Goal: Information Seeking & Learning: Compare options

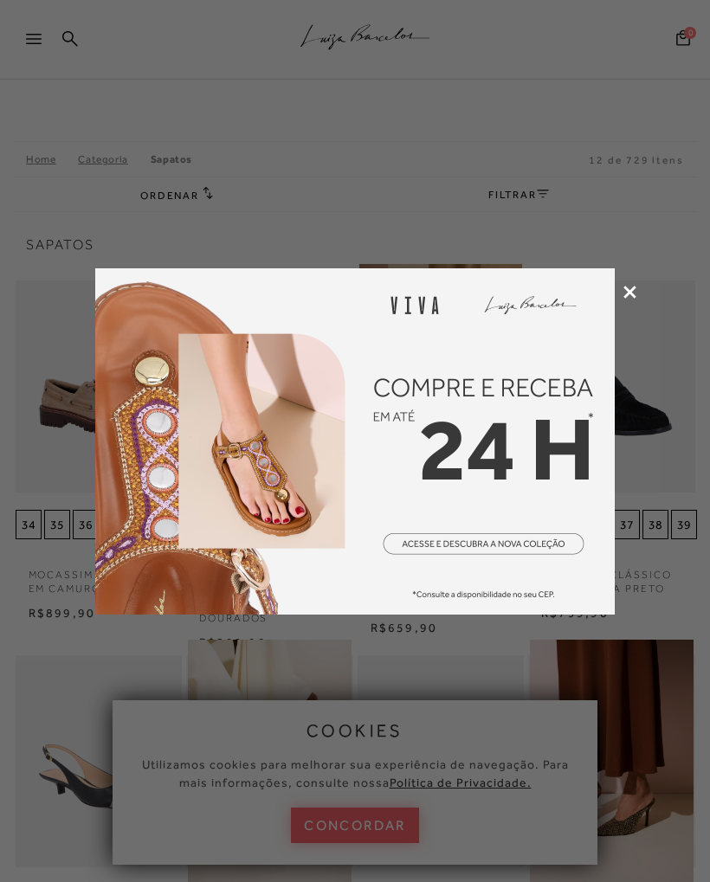
click at [611, 296] on img at bounding box center [354, 441] width 519 height 346
click at [628, 305] on div at bounding box center [355, 441] width 710 height 882
click at [626, 286] on icon at bounding box center [629, 292] width 13 height 13
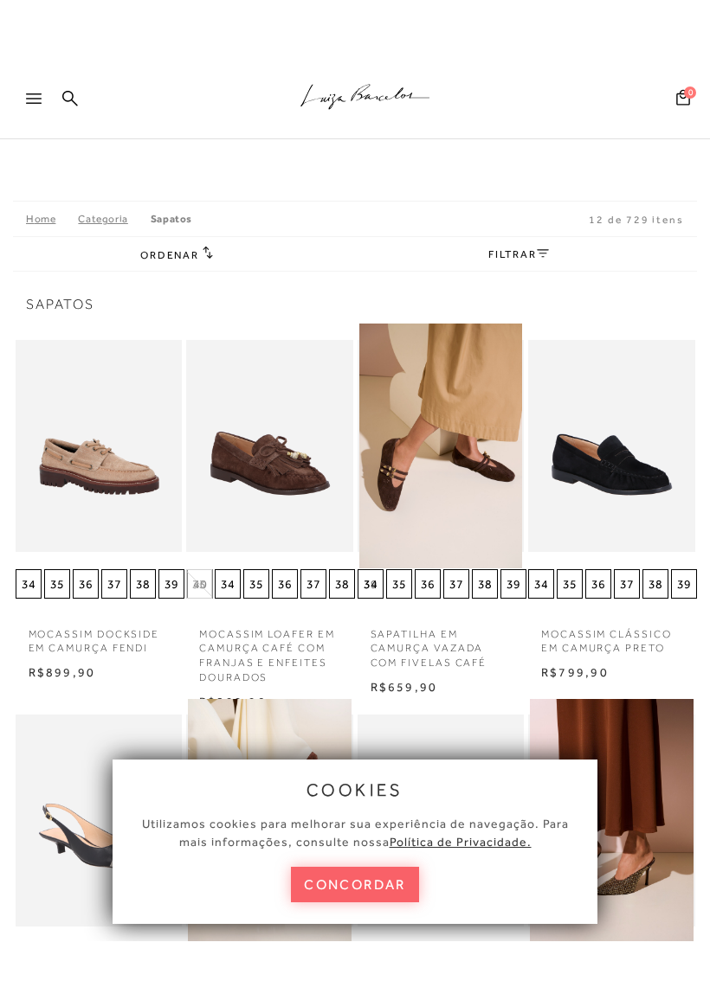
scroll to position [54, 0]
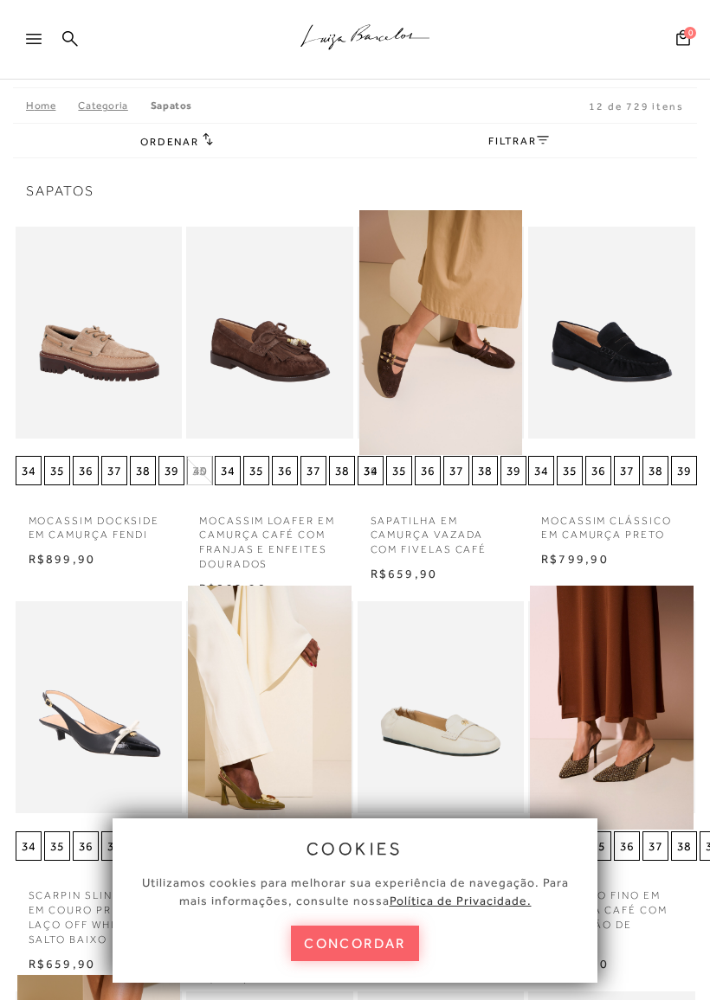
click at [360, 881] on button "concordar" at bounding box center [355, 943] width 128 height 35
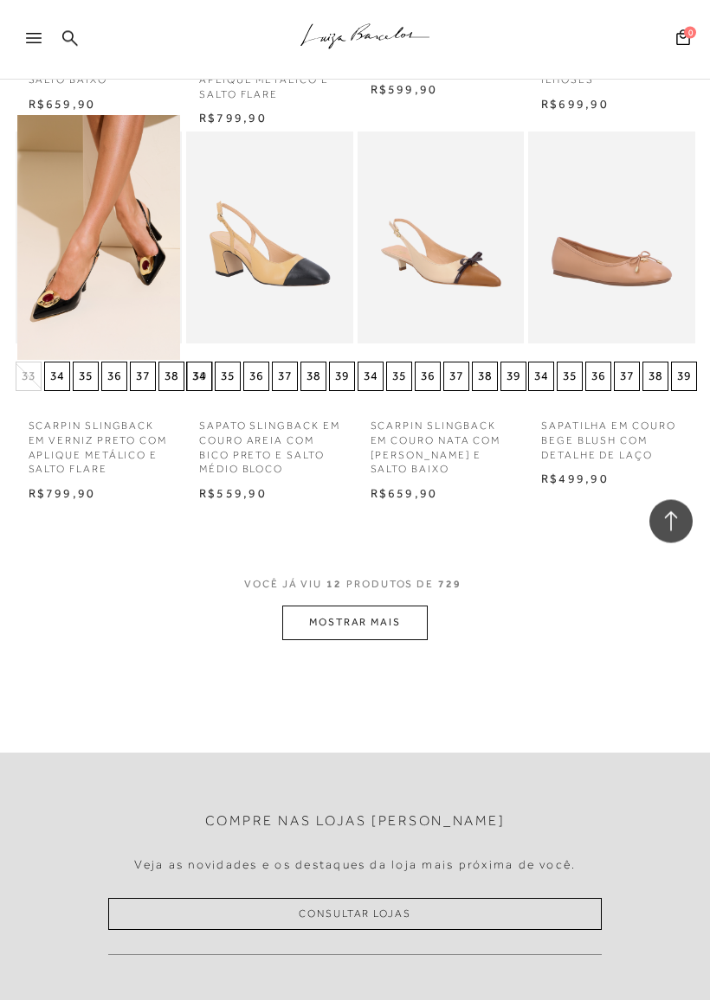
click at [407, 610] on button "MOSTRAR MAIS" at bounding box center [354, 624] width 145 height 34
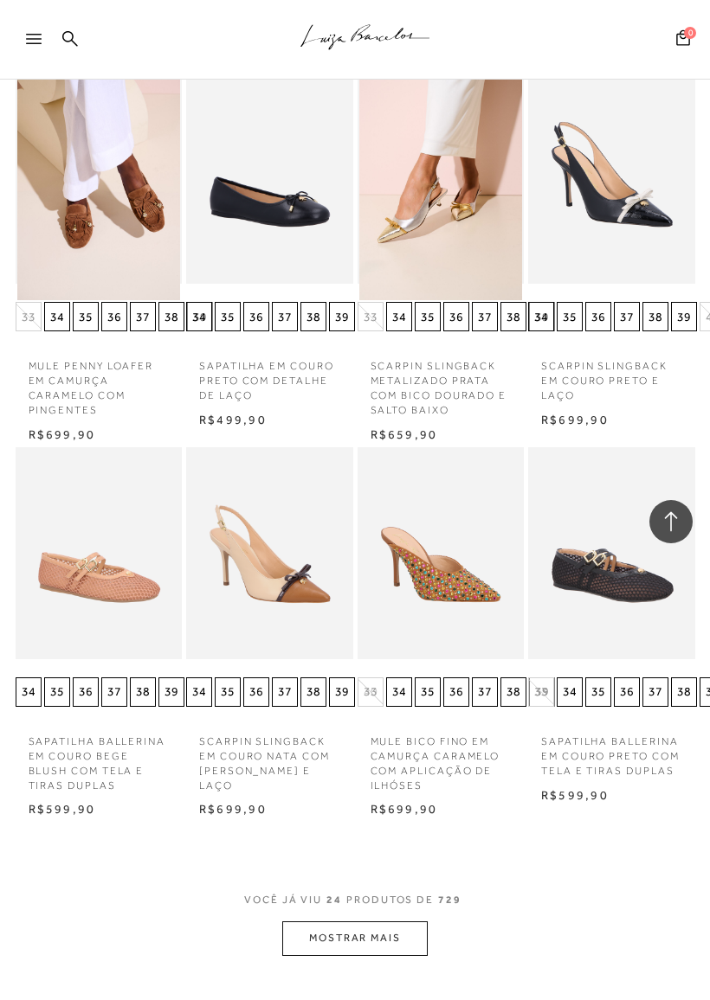
scroll to position [1751, 0]
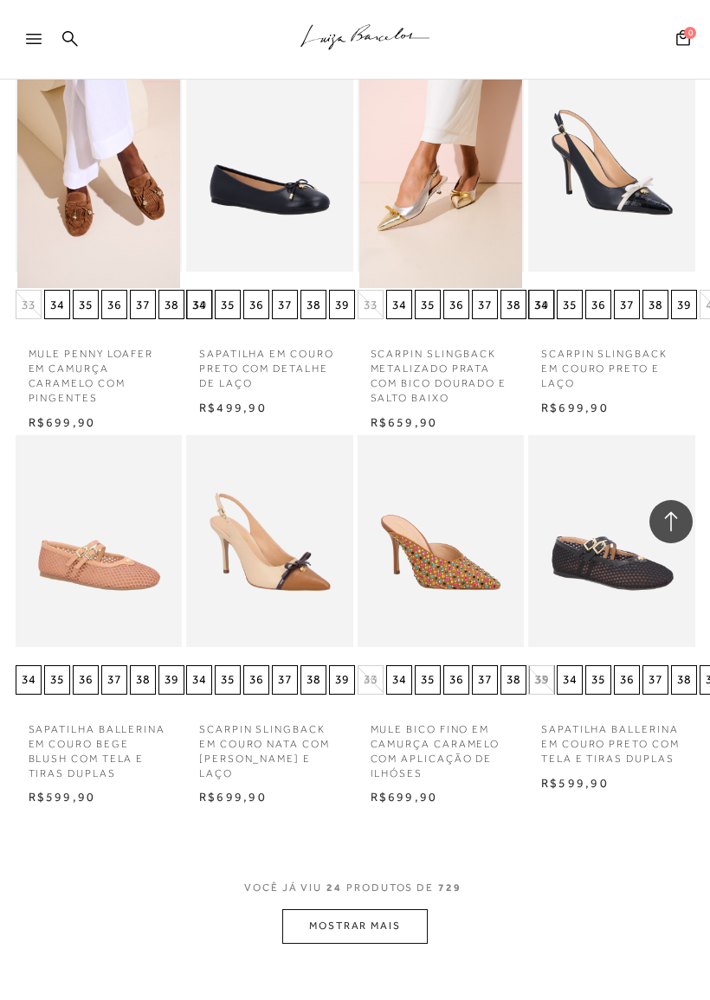
click at [399, 881] on button "MOSTRAR MAIS" at bounding box center [354, 926] width 145 height 34
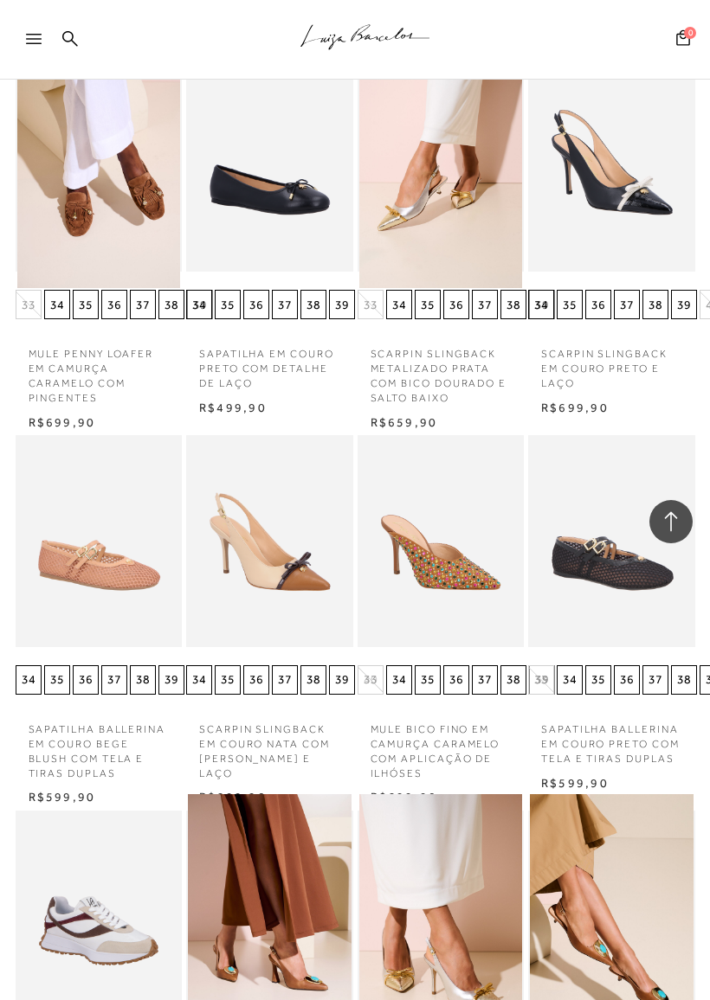
click at [449, 536] on img at bounding box center [441, 541] width 164 height 245
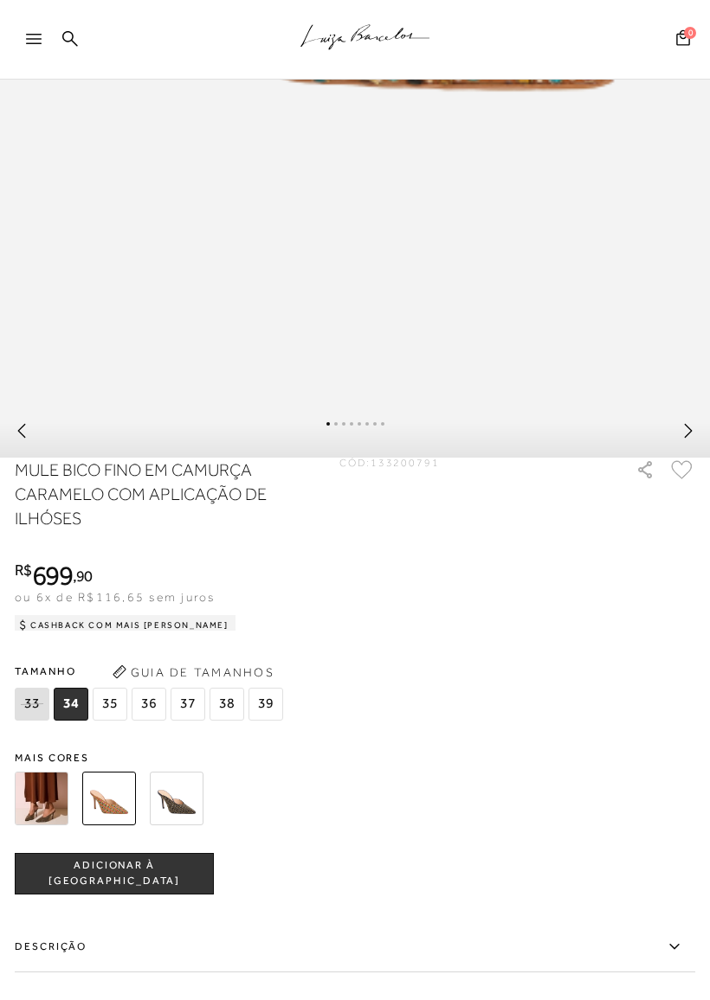
scroll to position [801, 0]
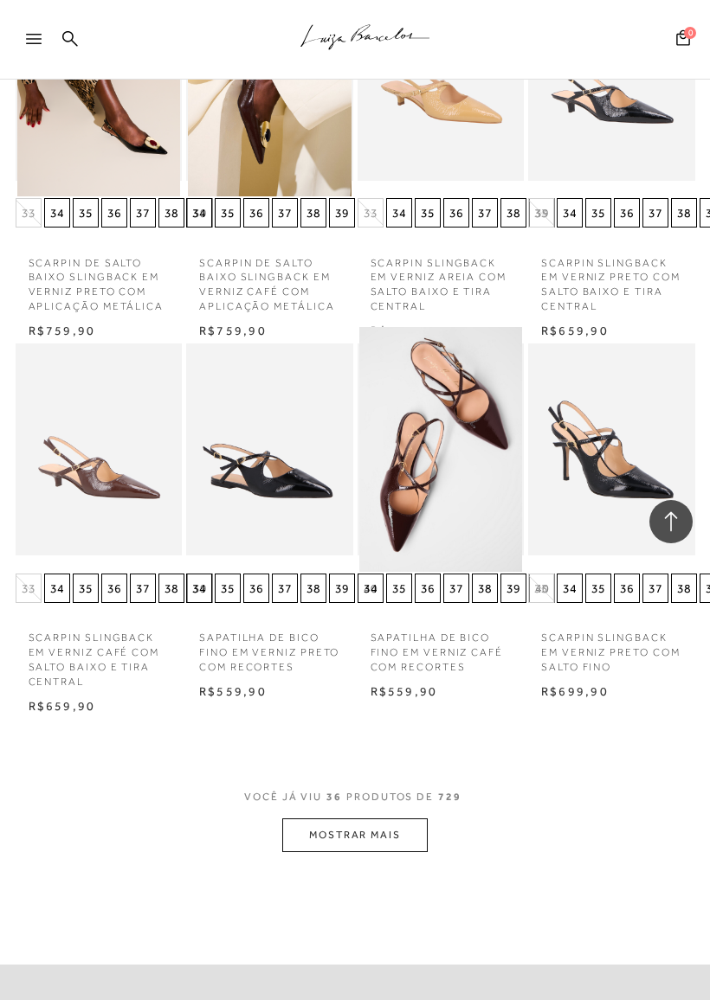
scroll to position [3057, 0]
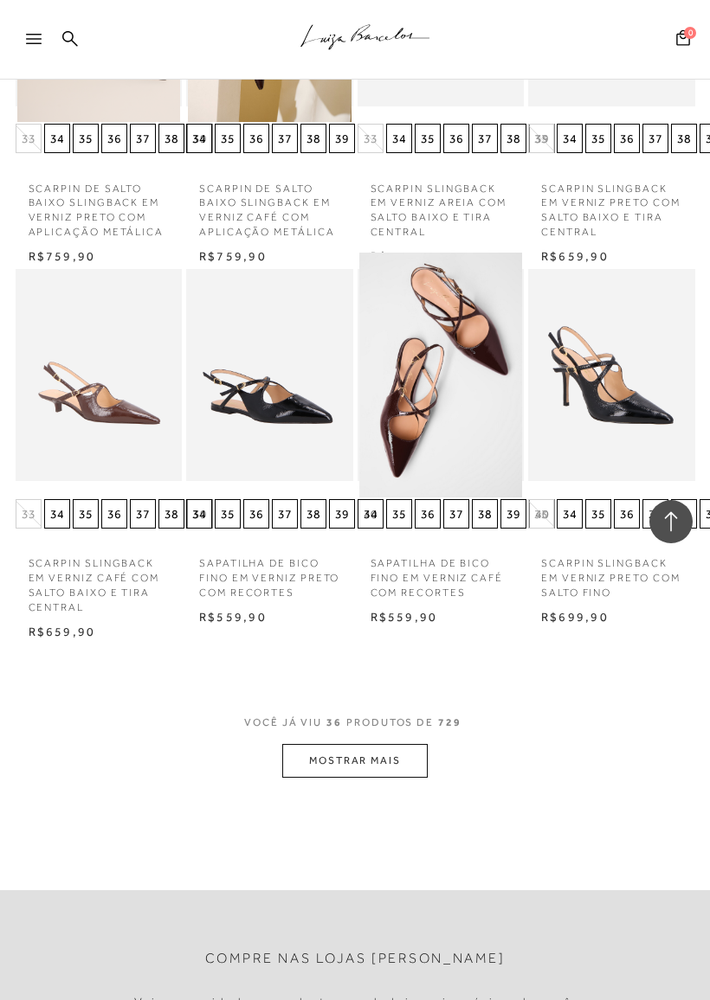
click at [404, 744] on button "MOSTRAR MAIS" at bounding box center [354, 761] width 145 height 34
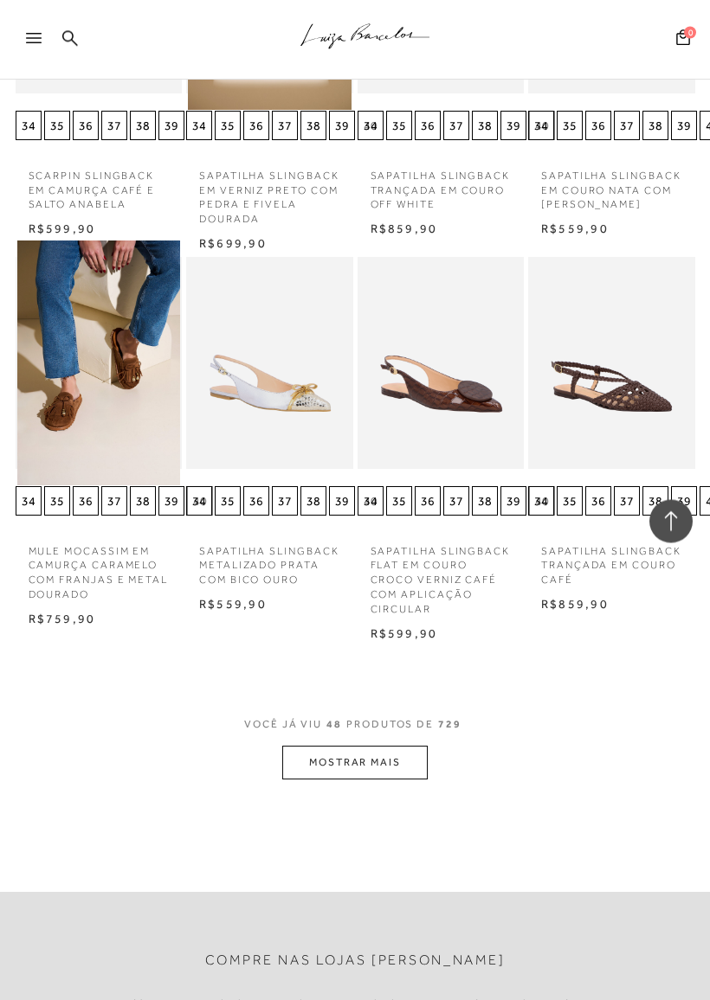
scroll to position [4196, 0]
click at [406, 746] on button "MOSTRAR MAIS" at bounding box center [354, 763] width 145 height 34
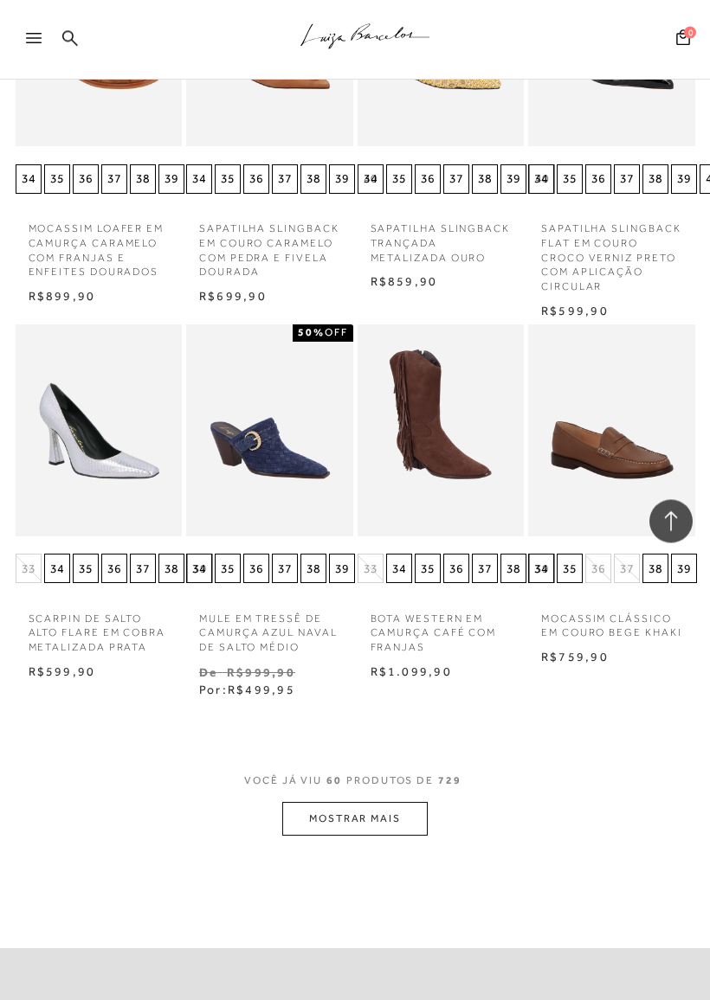
scroll to position [5284, 0]
click at [395, 802] on button "MOSTRAR MAIS" at bounding box center [354, 819] width 145 height 34
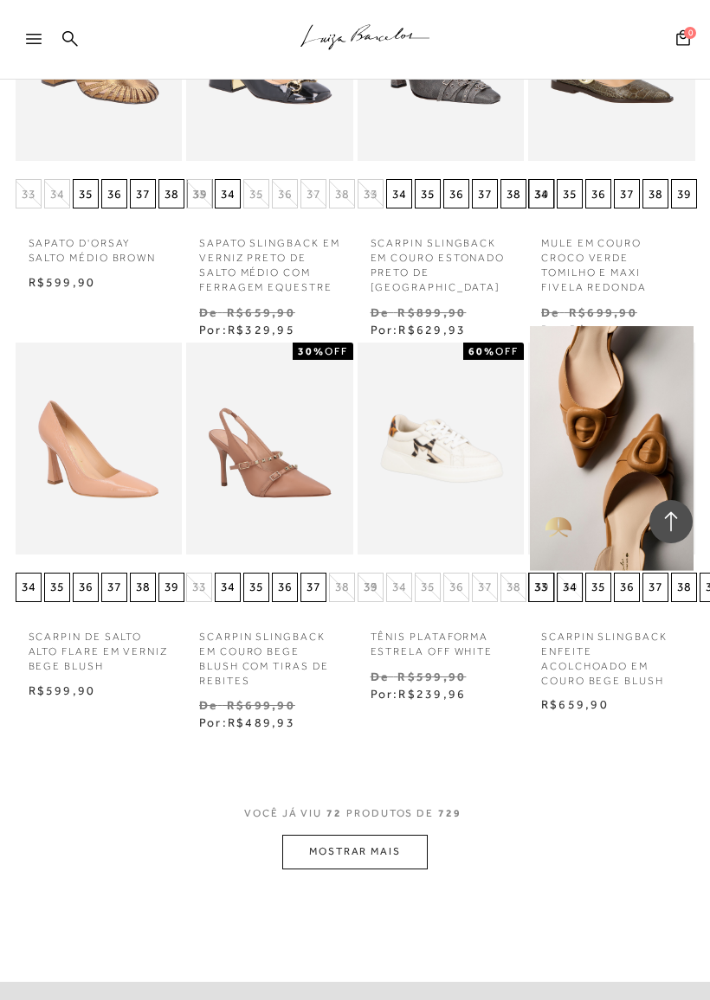
scroll to position [6432, 0]
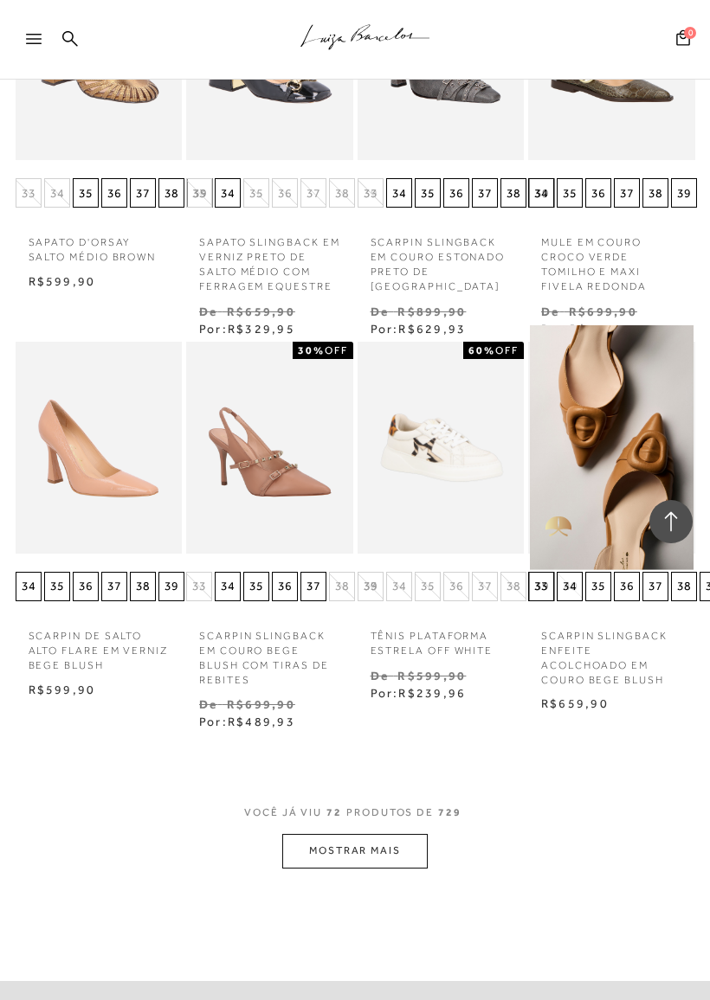
click at [377, 834] on button "MOSTRAR MAIS" at bounding box center [354, 851] width 145 height 34
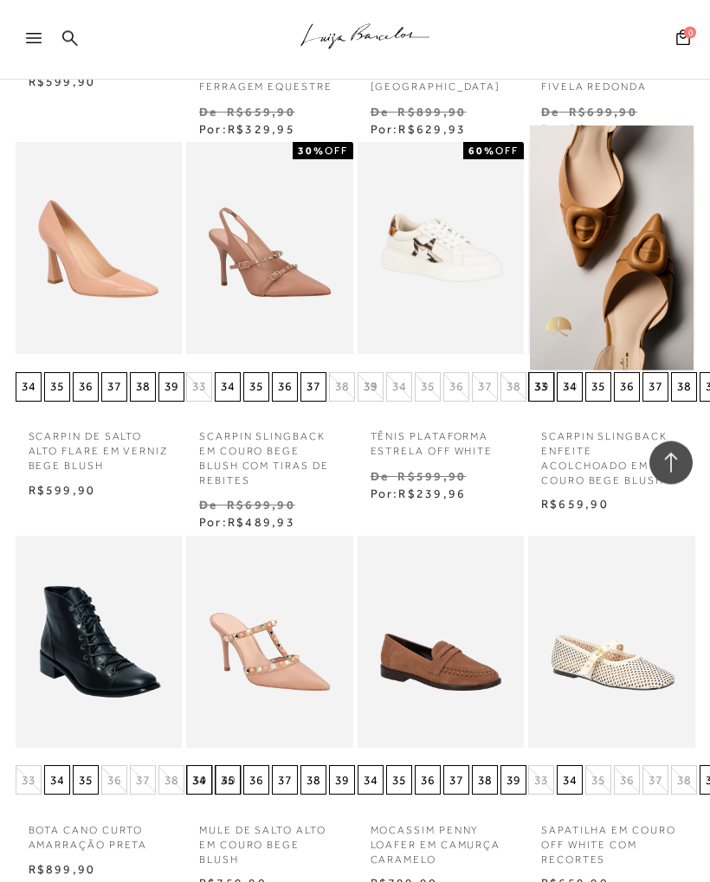
scroll to position [6583, 0]
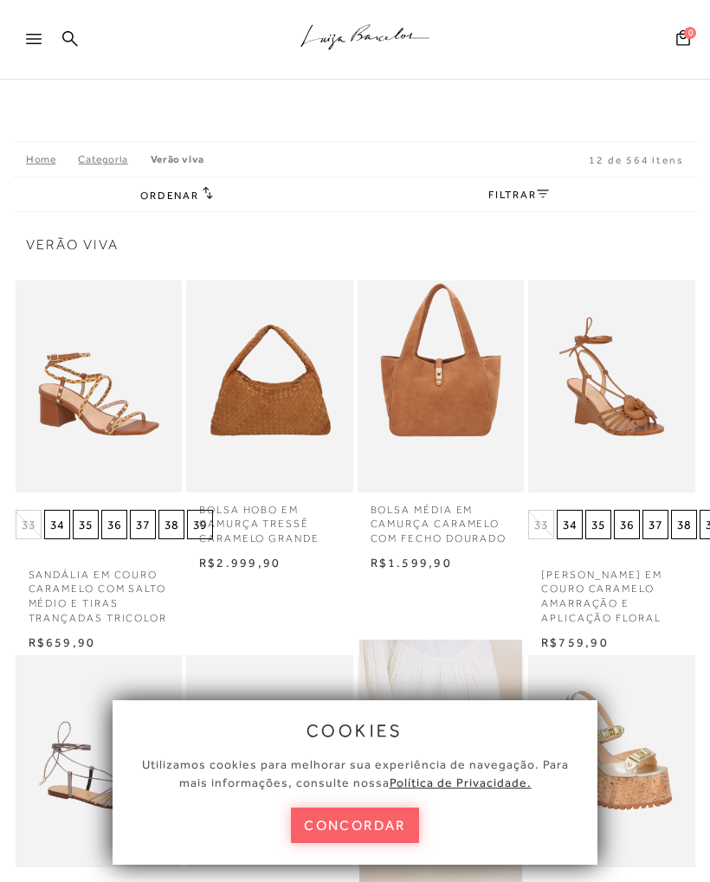
click at [379, 819] on button "concordar" at bounding box center [355, 824] width 128 height 35
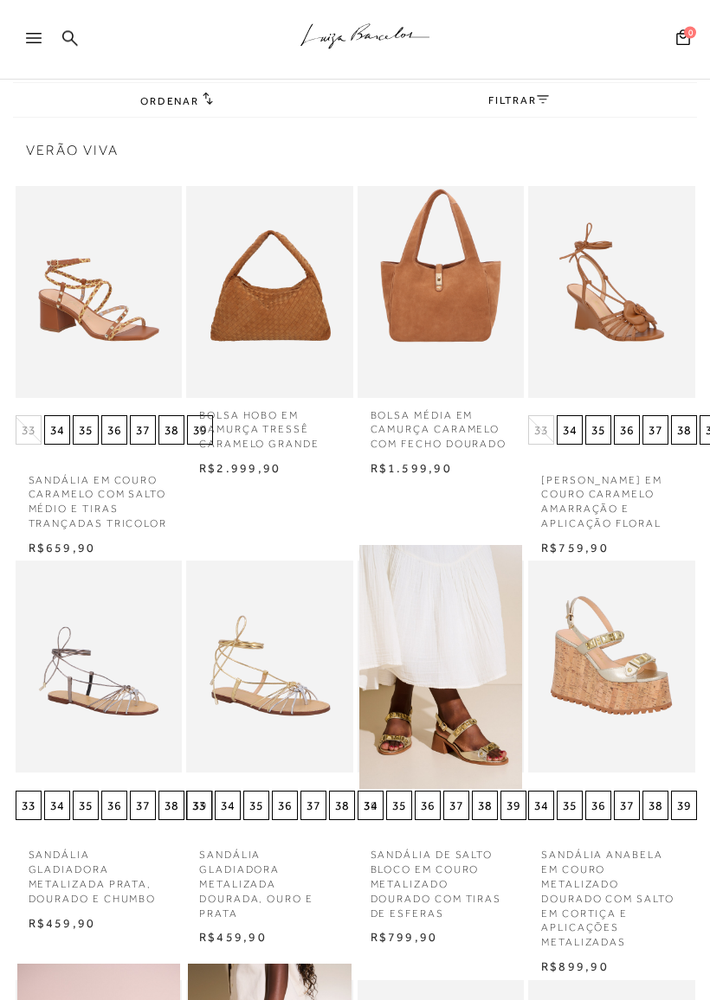
scroll to position [94, 0]
click at [627, 642] on img at bounding box center [612, 667] width 164 height 245
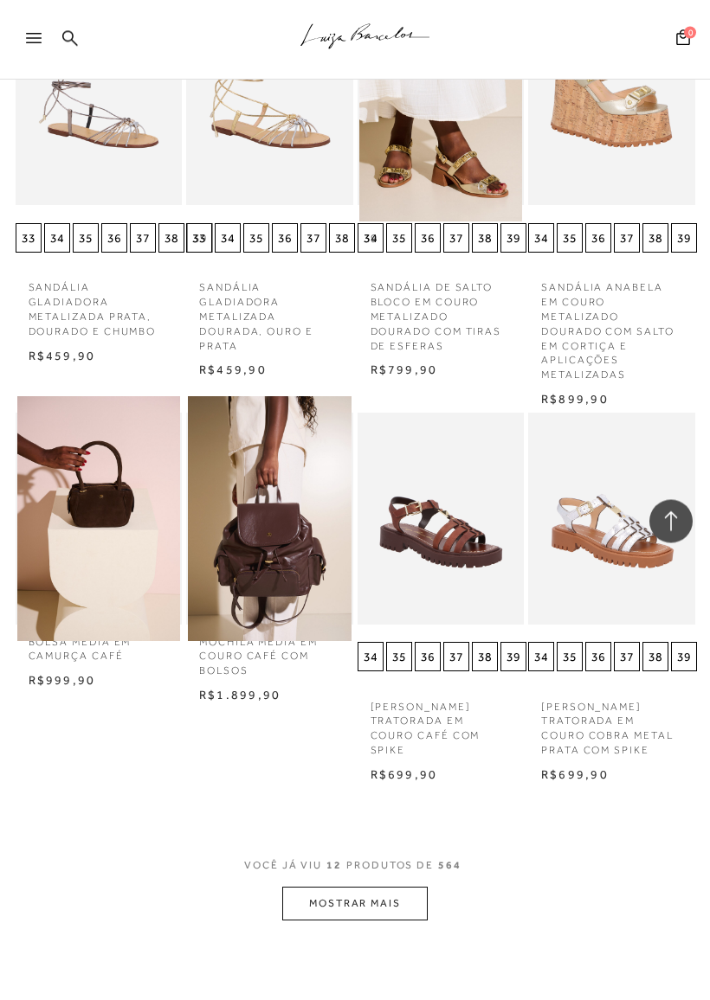
scroll to position [663, 0]
click at [376, 881] on button "MOSTRAR MAIS" at bounding box center [354, 903] width 145 height 34
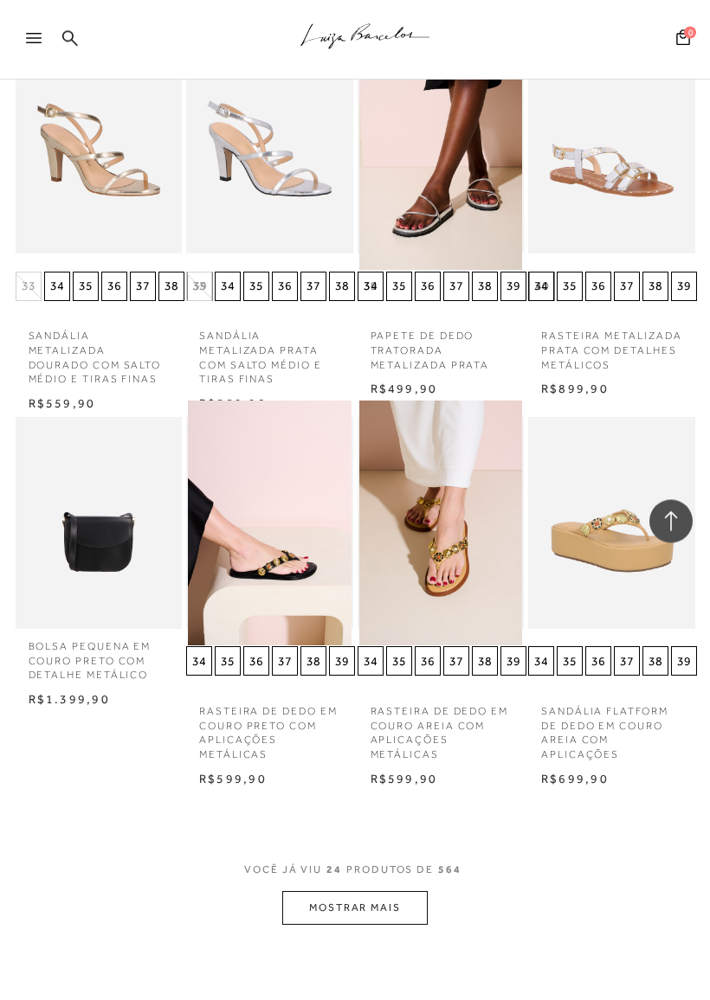
scroll to position [1798, 0]
click at [398, 881] on button "MOSTRAR MAIS" at bounding box center [354, 908] width 145 height 34
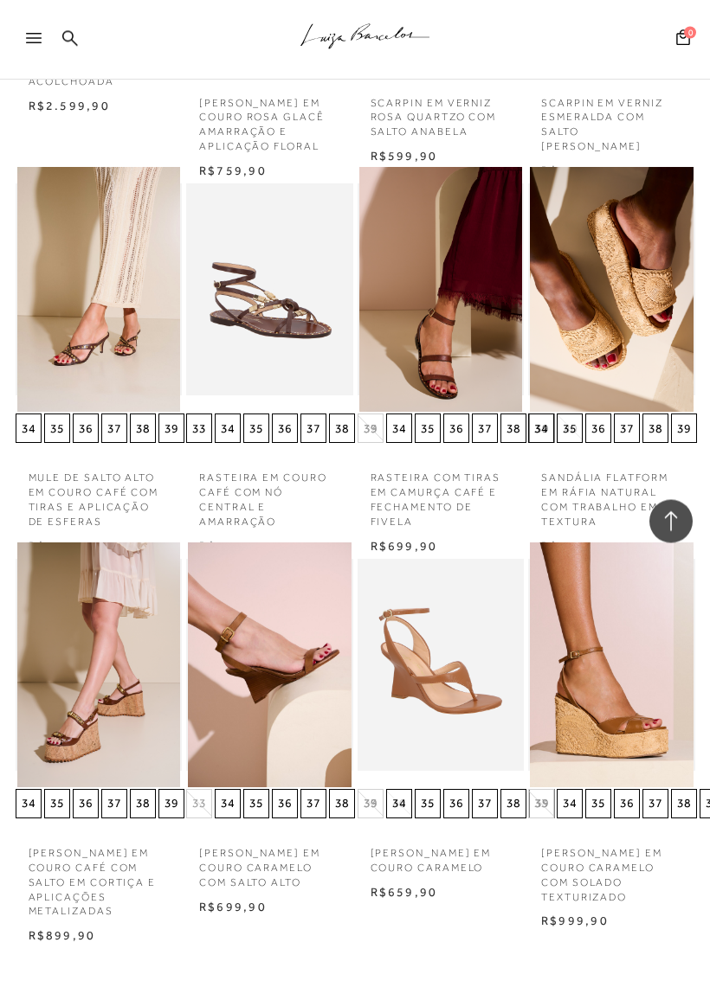
scroll to position [2783, 0]
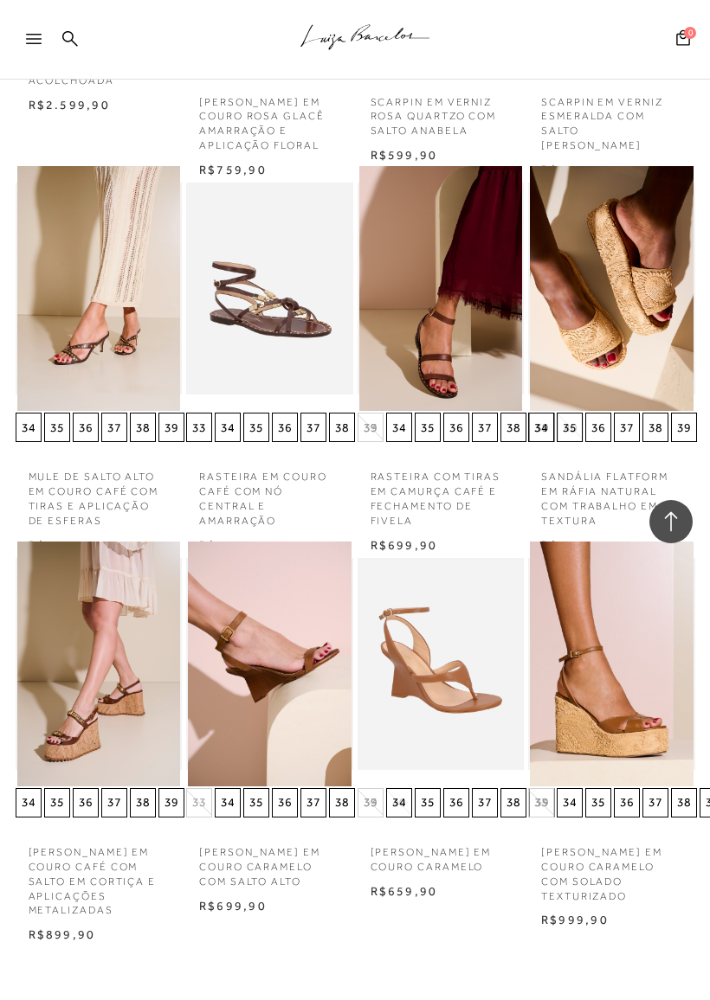
click at [623, 673] on img at bounding box center [612, 664] width 164 height 245
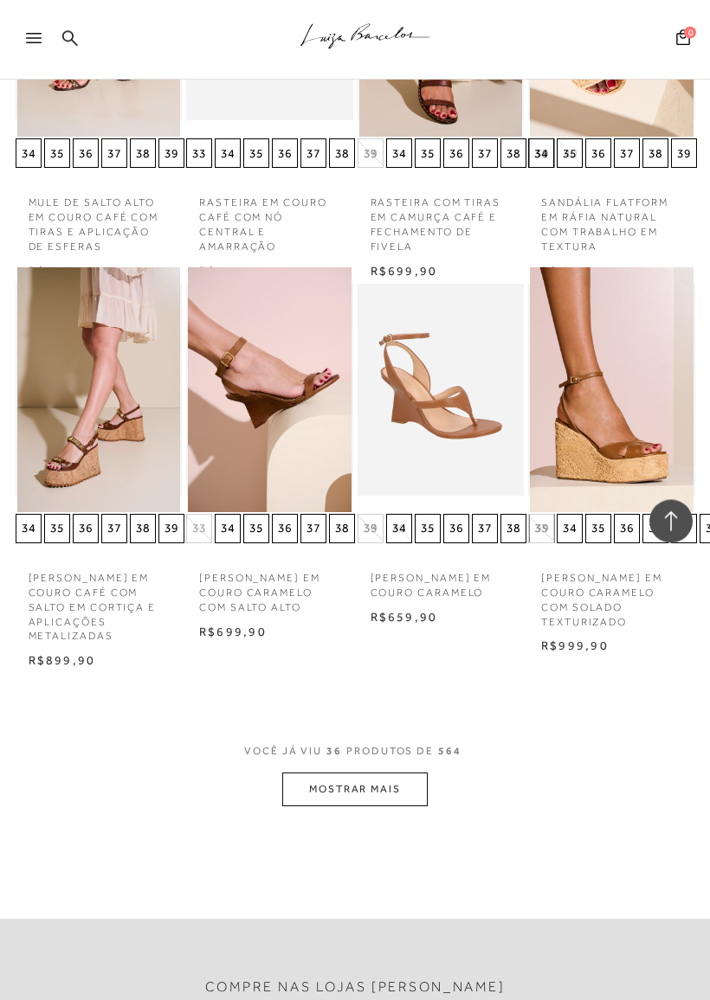
scroll to position [3057, 0]
click at [402, 773] on button "MOSTRAR MAIS" at bounding box center [354, 790] width 145 height 34
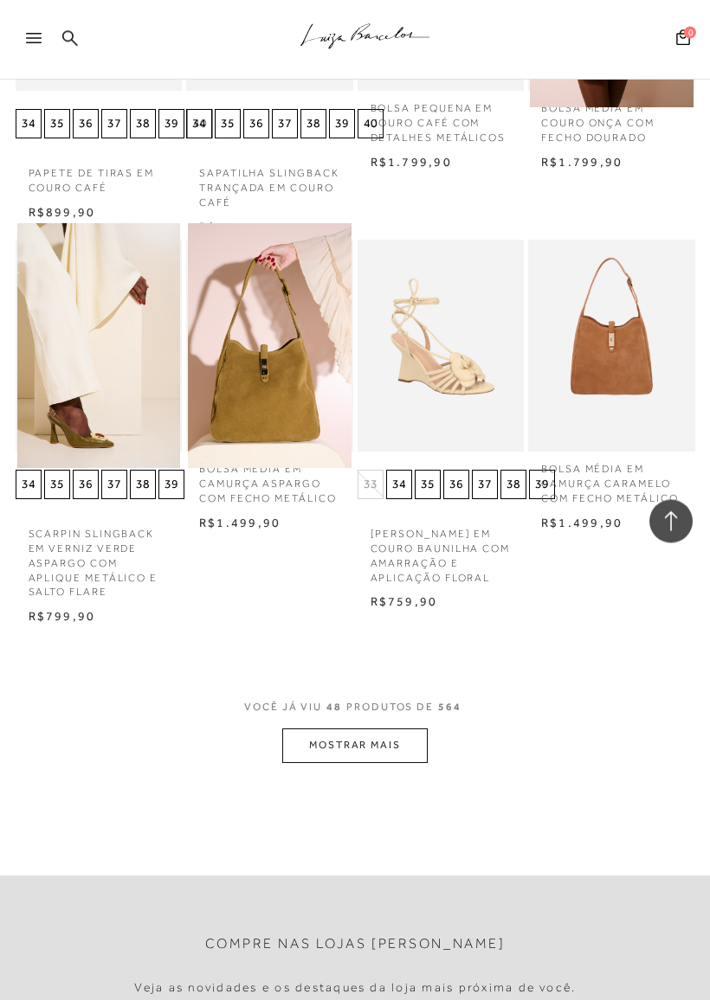
click at [422, 729] on button "MOSTRAR MAIS" at bounding box center [354, 746] width 145 height 34
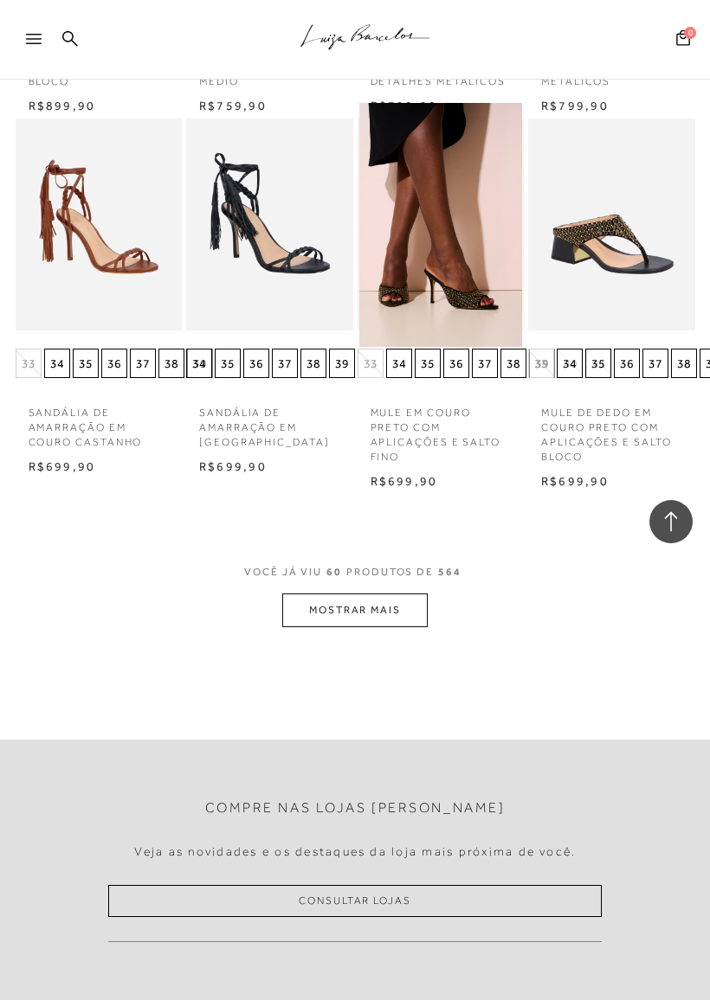
scroll to position [5511, 0]
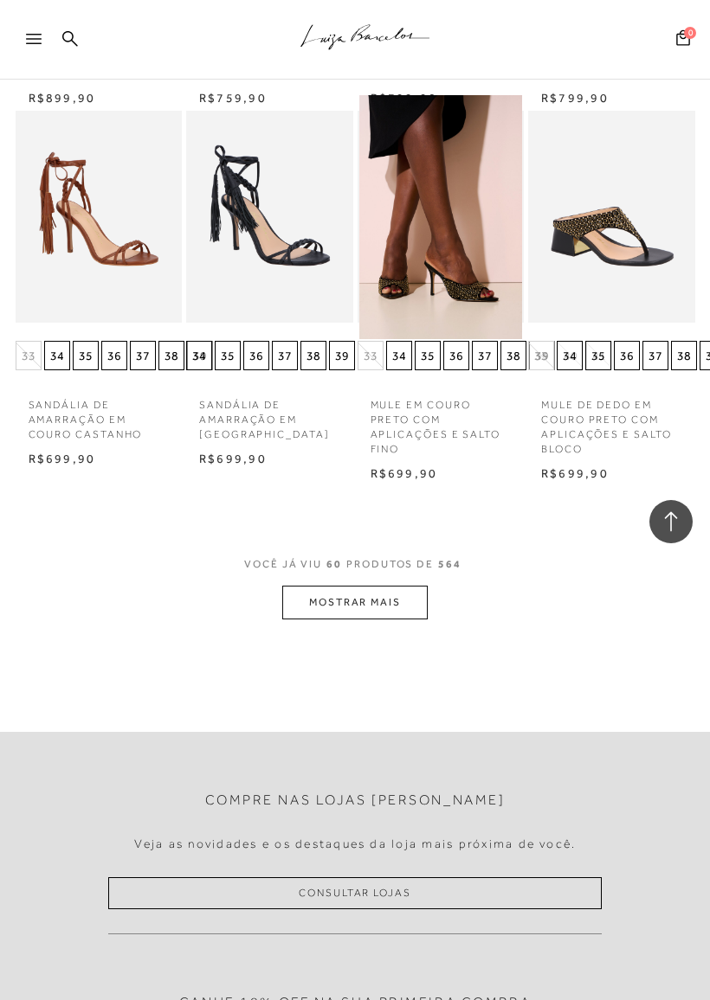
click at [412, 586] on button "MOSTRAR MAIS" at bounding box center [354, 603] width 145 height 34
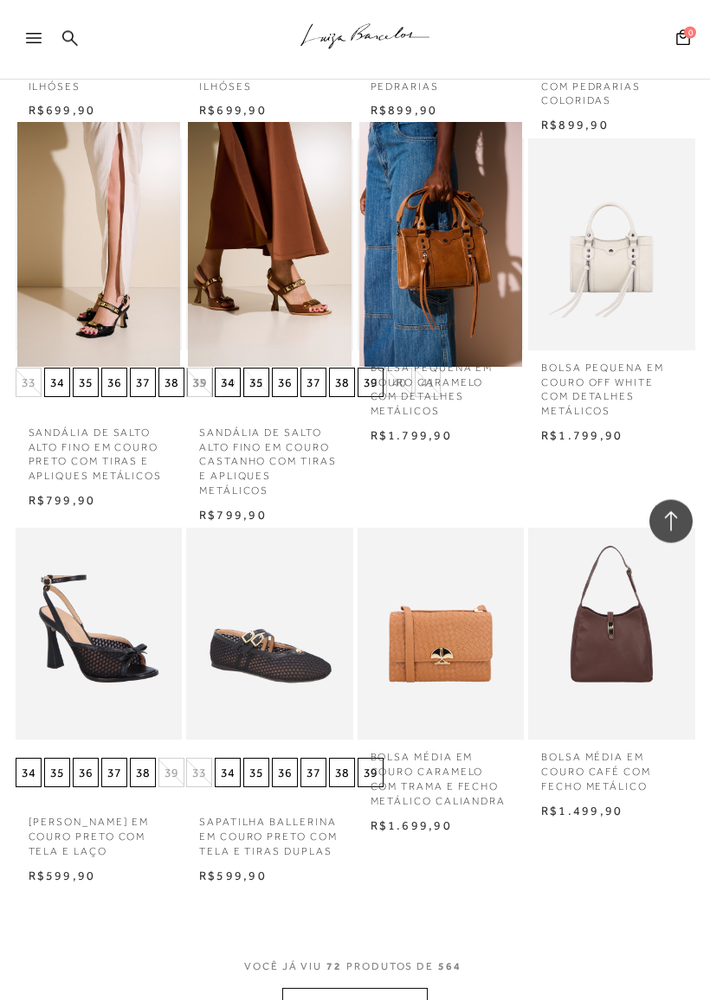
scroll to position [6249, 0]
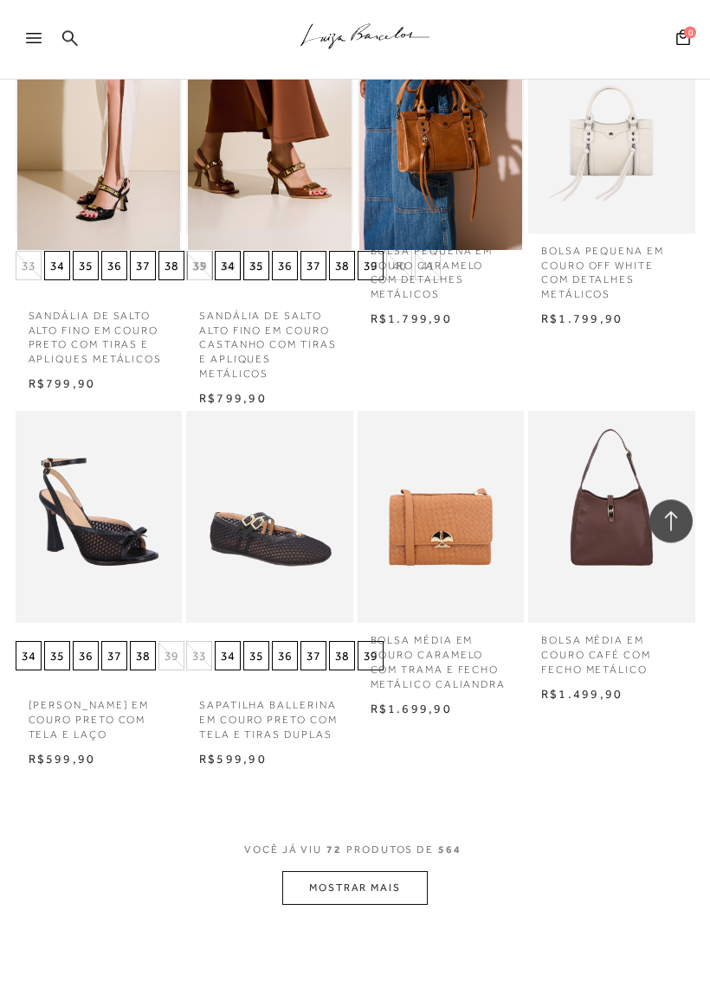
click at [395, 872] on button "MOSTRAR MAIS" at bounding box center [354, 889] width 145 height 34
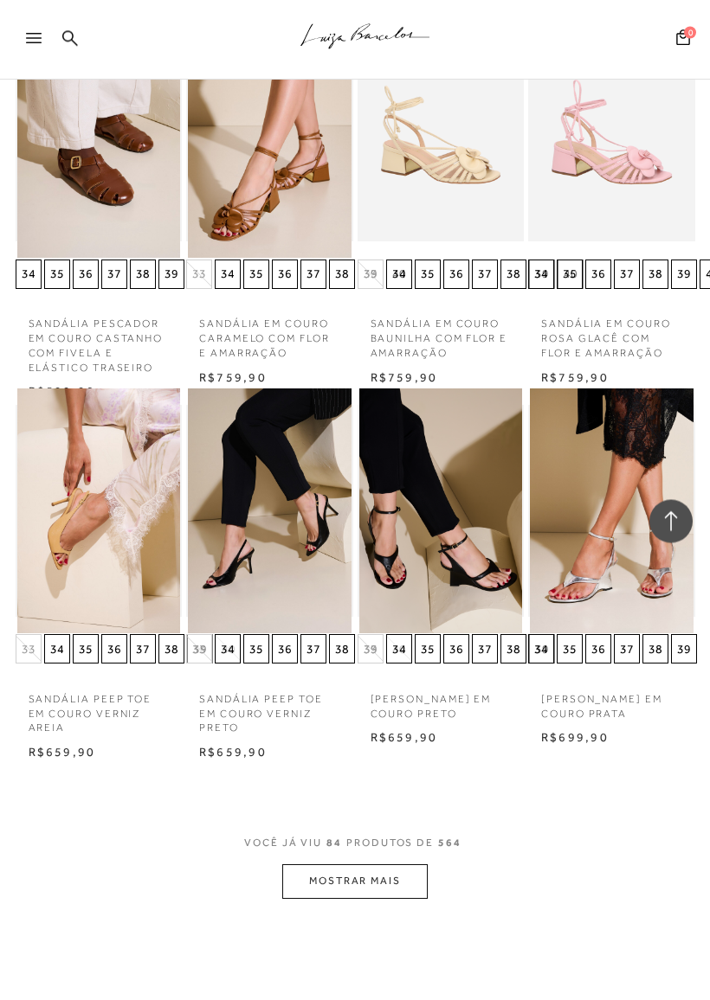
scroll to position [7484, 0]
click at [380, 864] on button "MOSTRAR MAIS" at bounding box center [354, 881] width 145 height 34
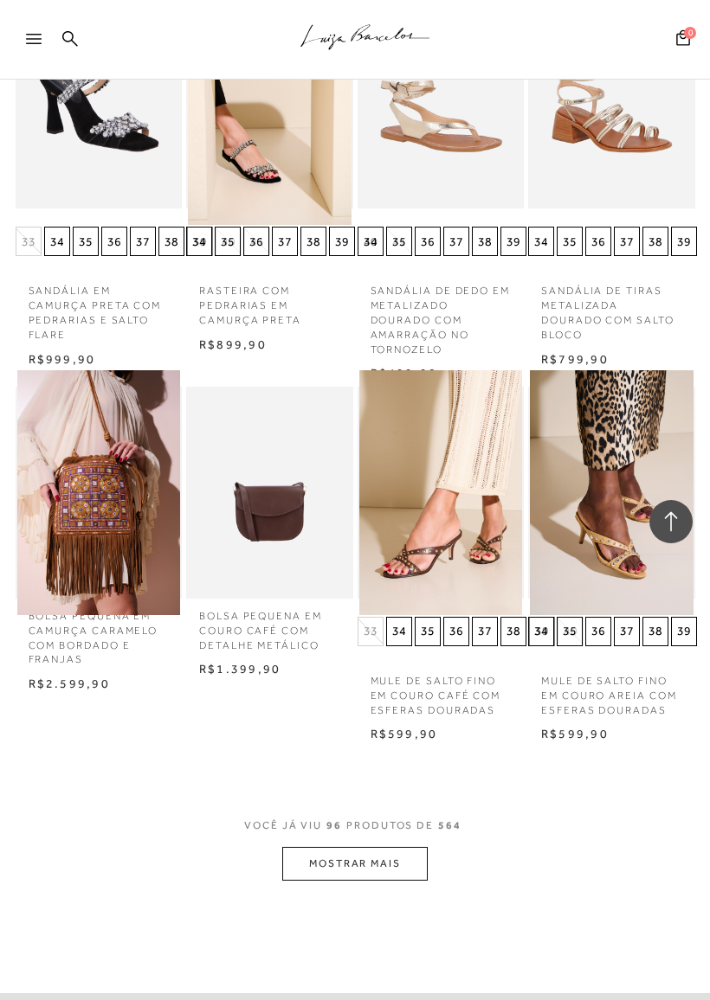
scroll to position [8646, 0]
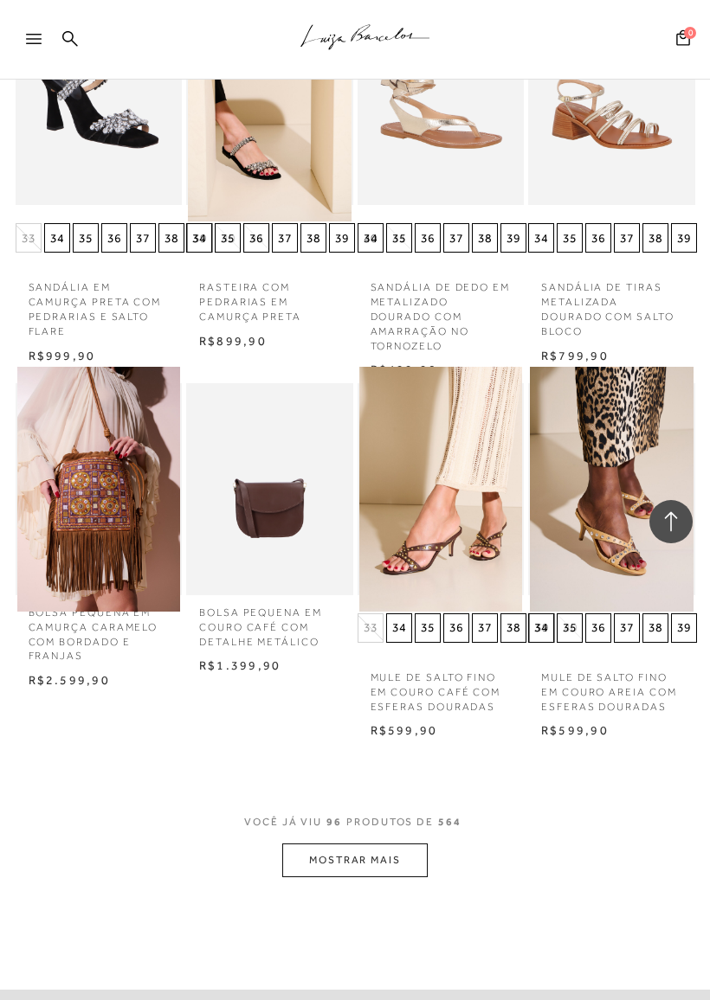
click at [395, 844] on button "MOSTRAR MAIS" at bounding box center [354, 861] width 145 height 34
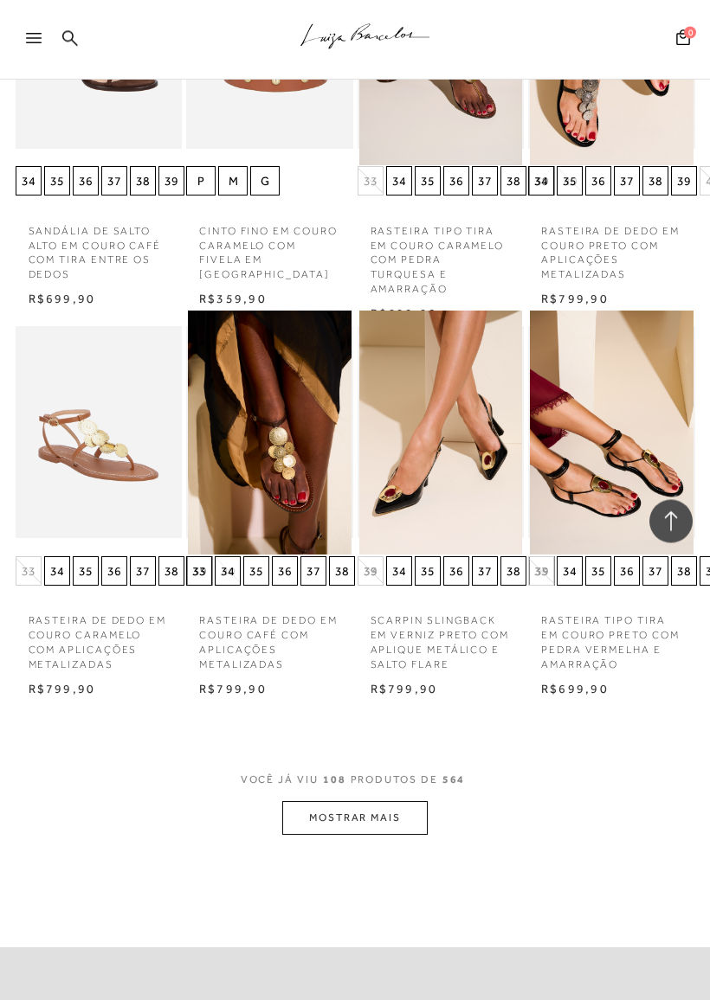
click at [419, 802] on button "MOSTRAR MAIS" at bounding box center [354, 819] width 145 height 34
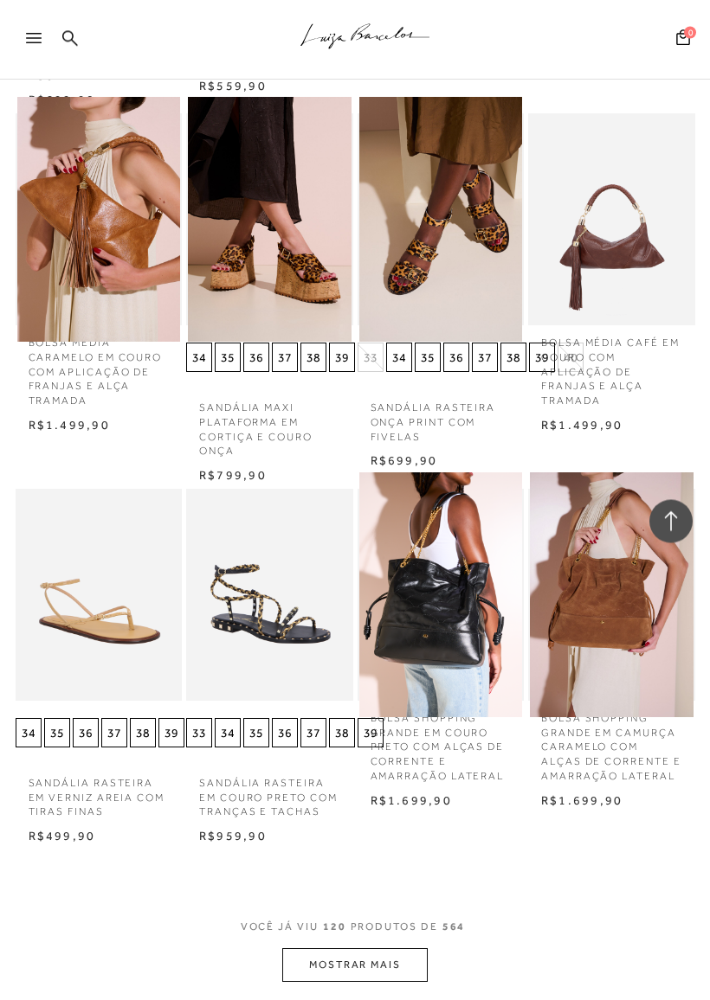
scroll to position [10793, 0]
click at [404, 881] on button "MOSTRAR MAIS" at bounding box center [354, 965] width 145 height 34
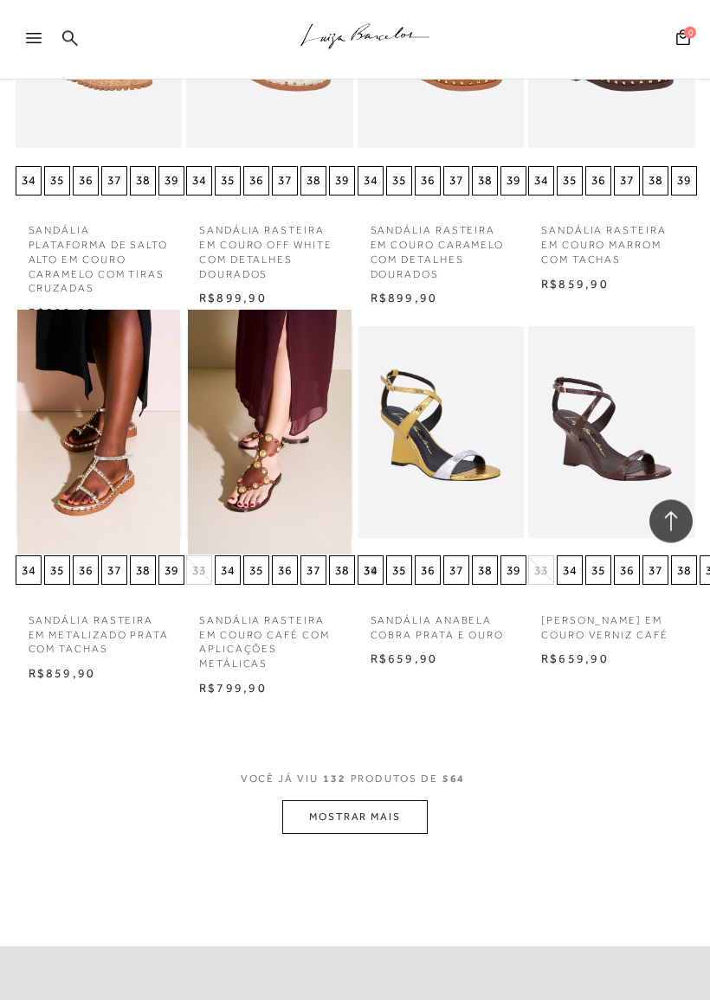
scroll to position [12120, 0]
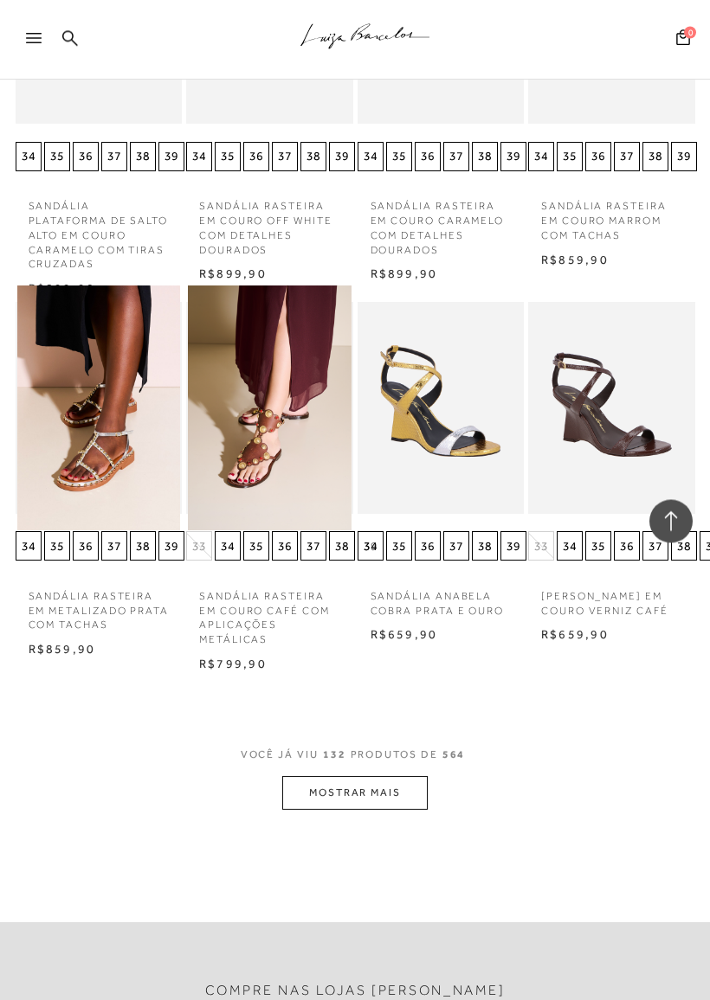
click at [401, 777] on button "MOSTRAR MAIS" at bounding box center [354, 794] width 145 height 34
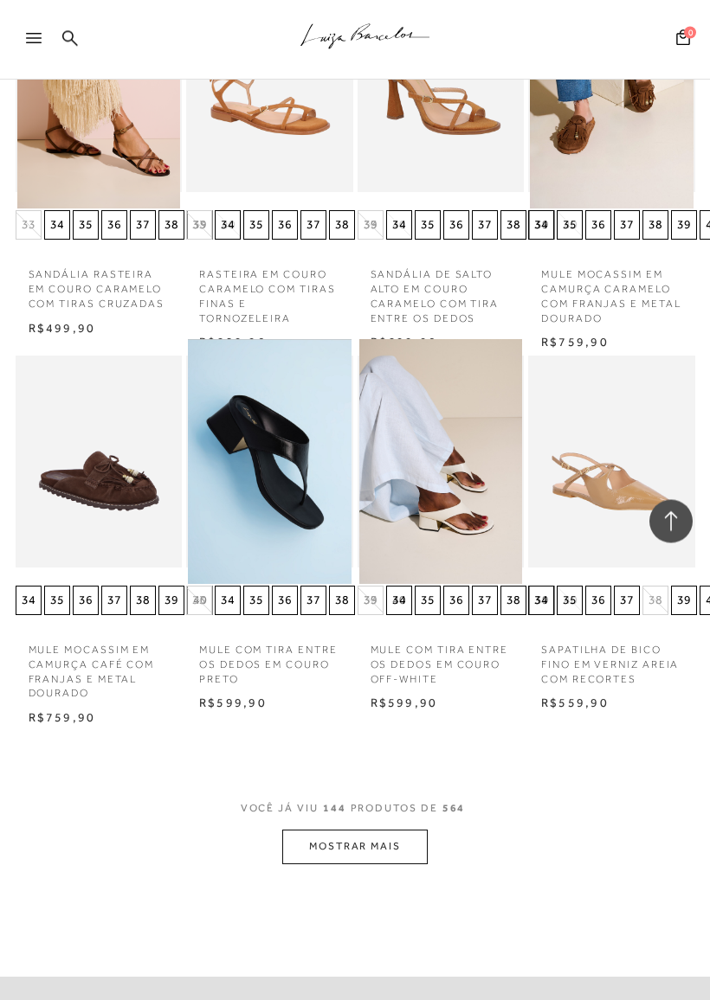
click at [410, 831] on button "MOSTRAR MAIS" at bounding box center [354, 848] width 145 height 34
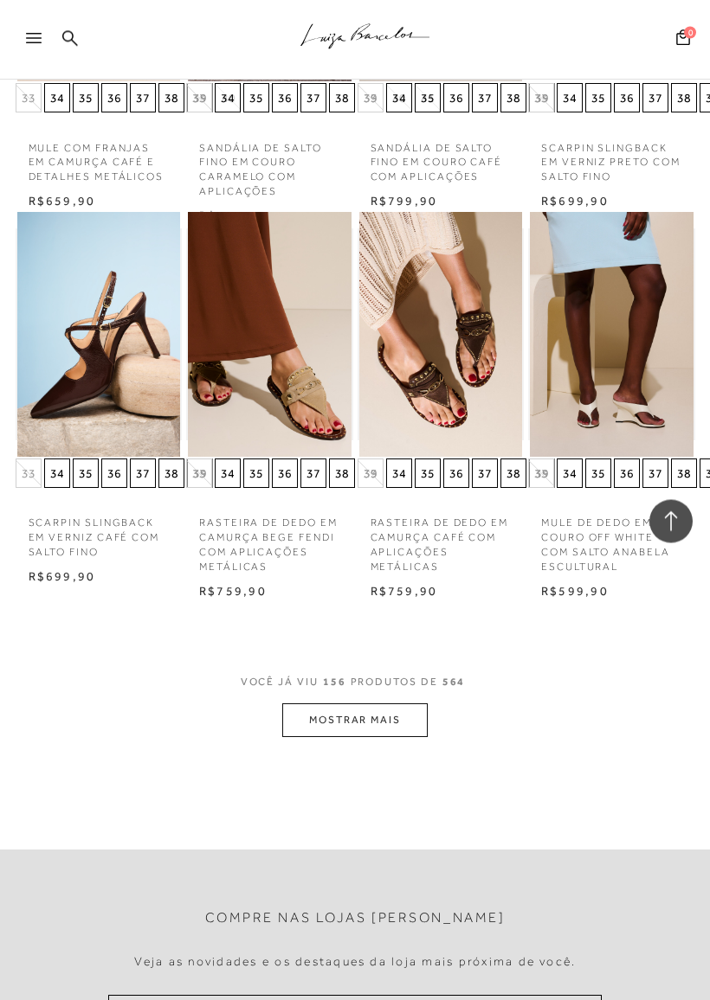
click at [414, 704] on button "MOSTRAR MAIS" at bounding box center [354, 721] width 145 height 34
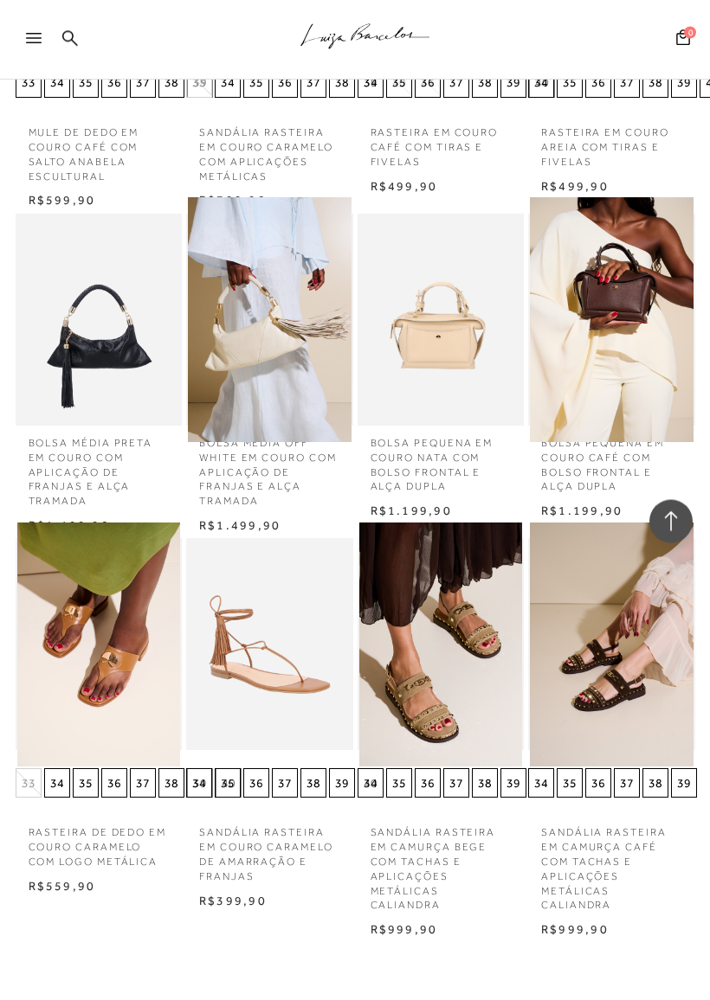
scroll to position [15421, 0]
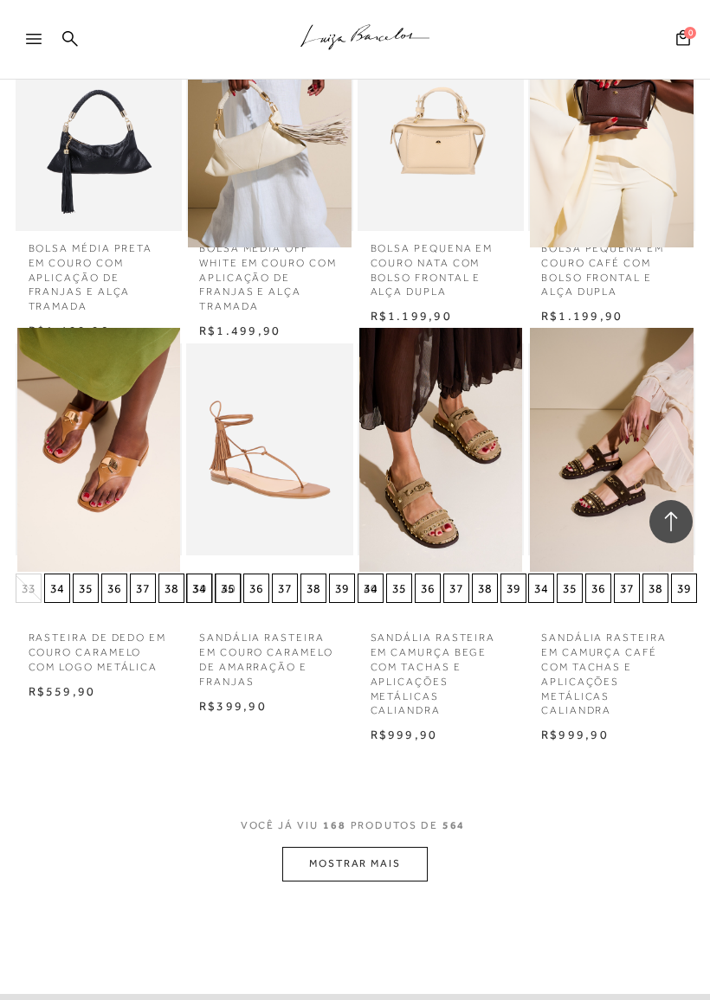
click at [394, 847] on button "MOSTRAR MAIS" at bounding box center [354, 864] width 145 height 34
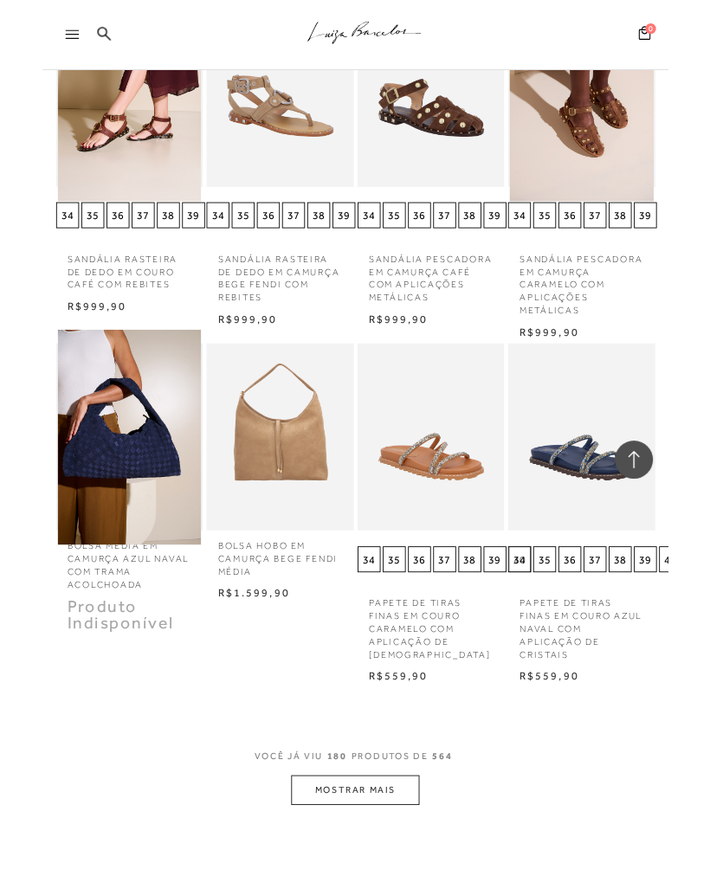
scroll to position [16569, 0]
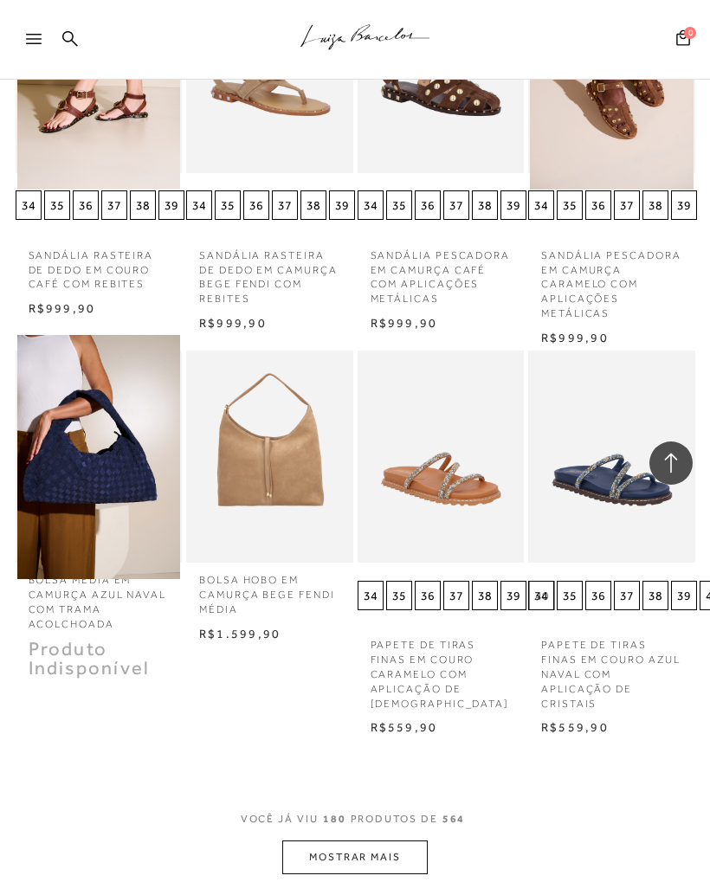
click at [392, 840] on button "MOSTRAR MAIS" at bounding box center [354, 857] width 145 height 34
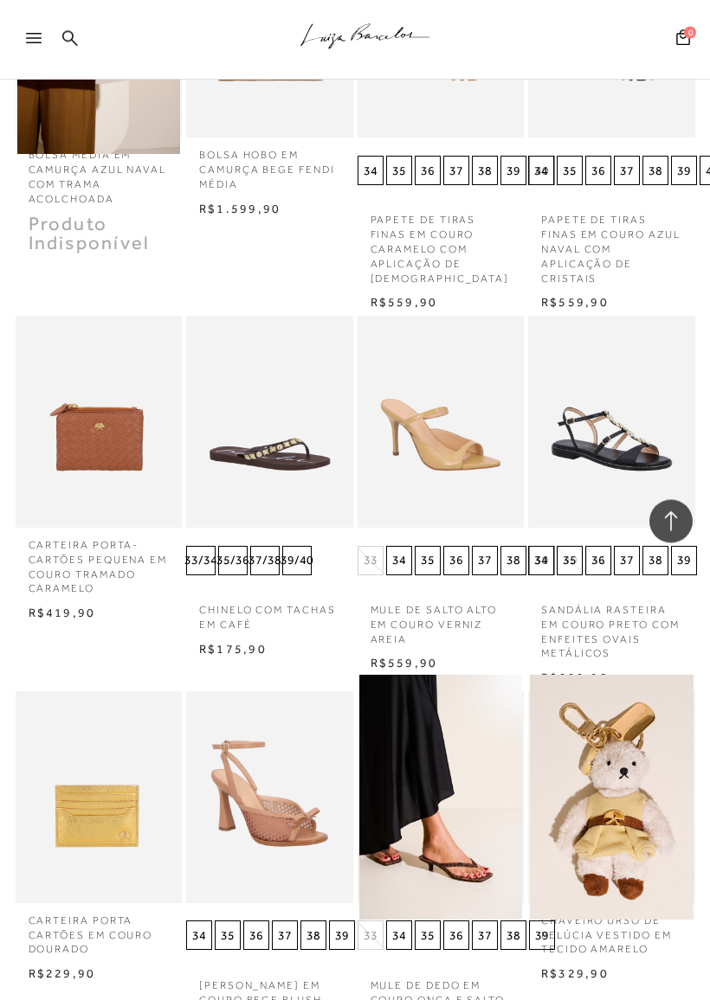
scroll to position [16995, 0]
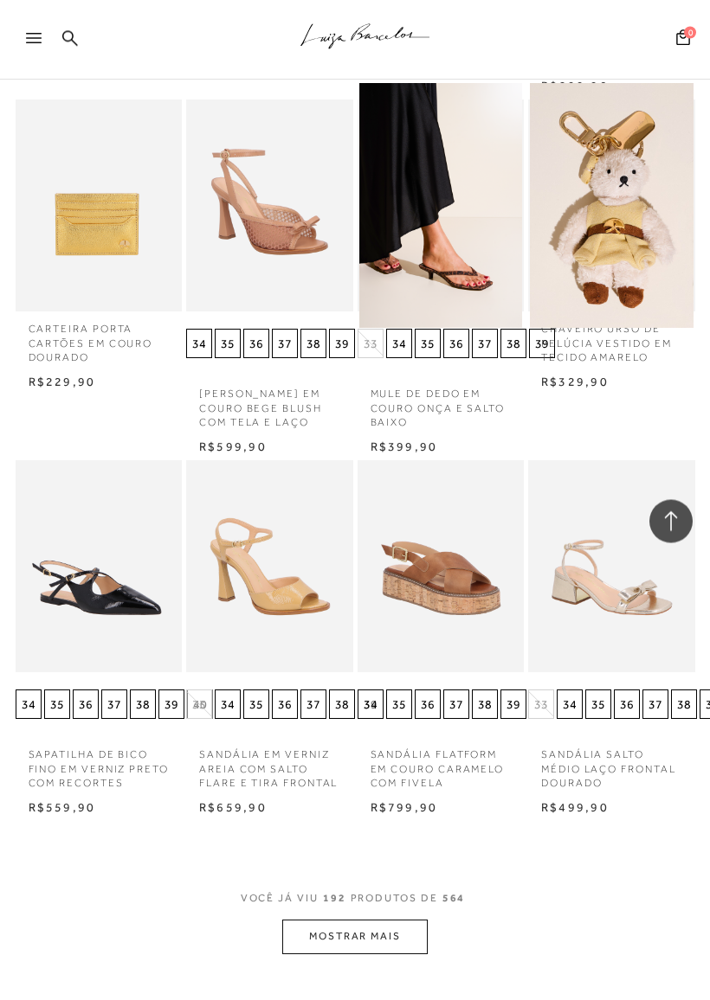
click at [383, 881] on button "MOSTRAR MAIS" at bounding box center [354, 938] width 145 height 34
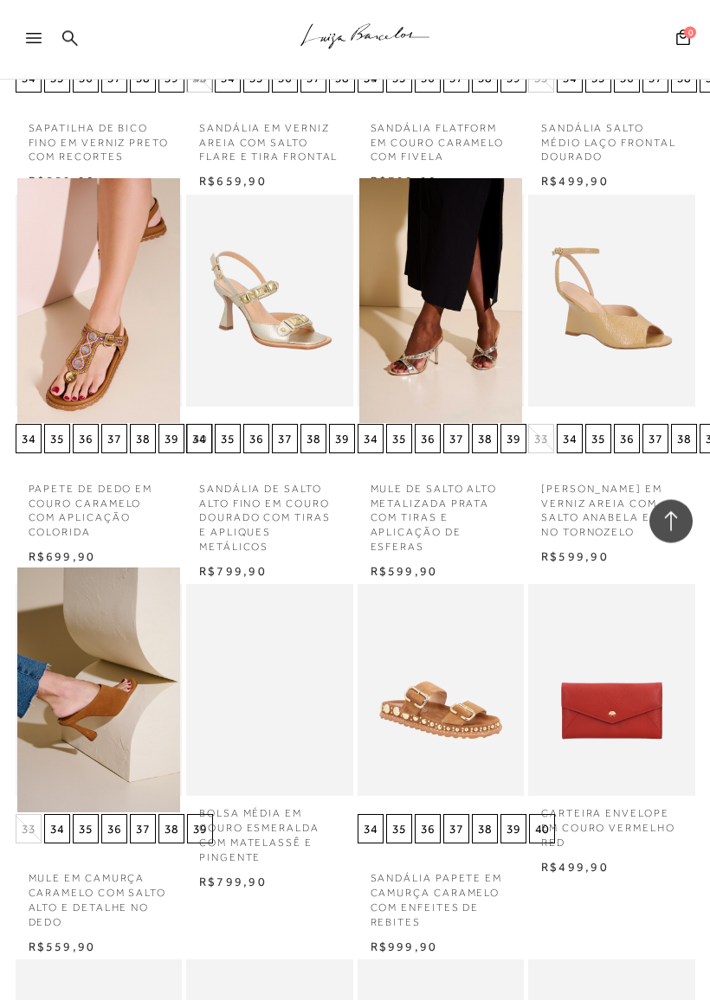
scroll to position [18214, 0]
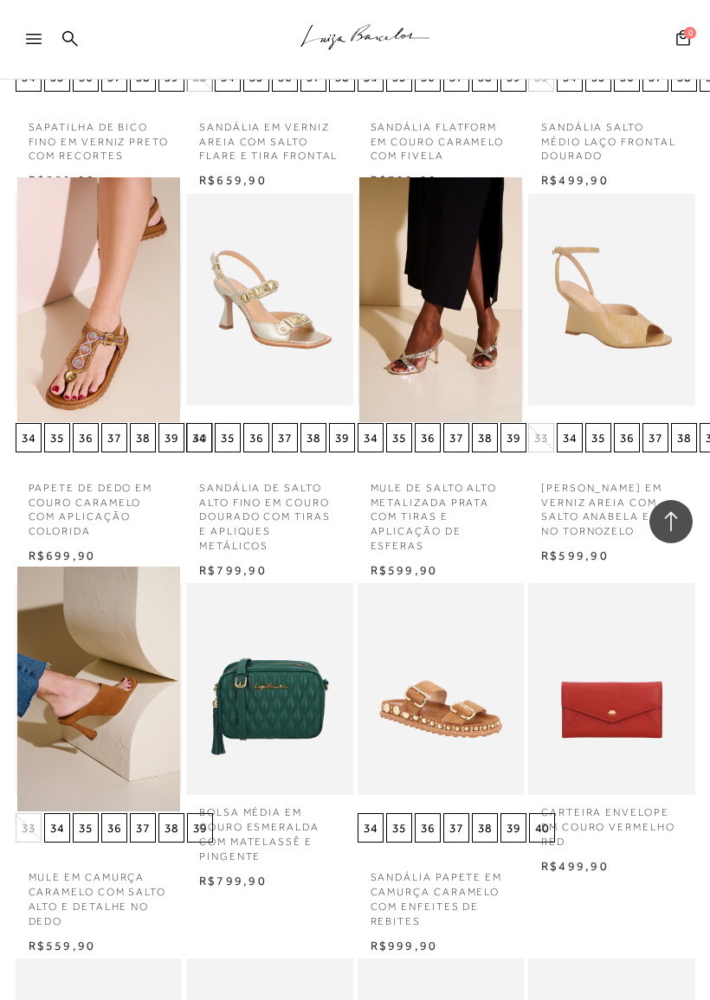
click at [119, 567] on img at bounding box center [99, 689] width 164 height 245
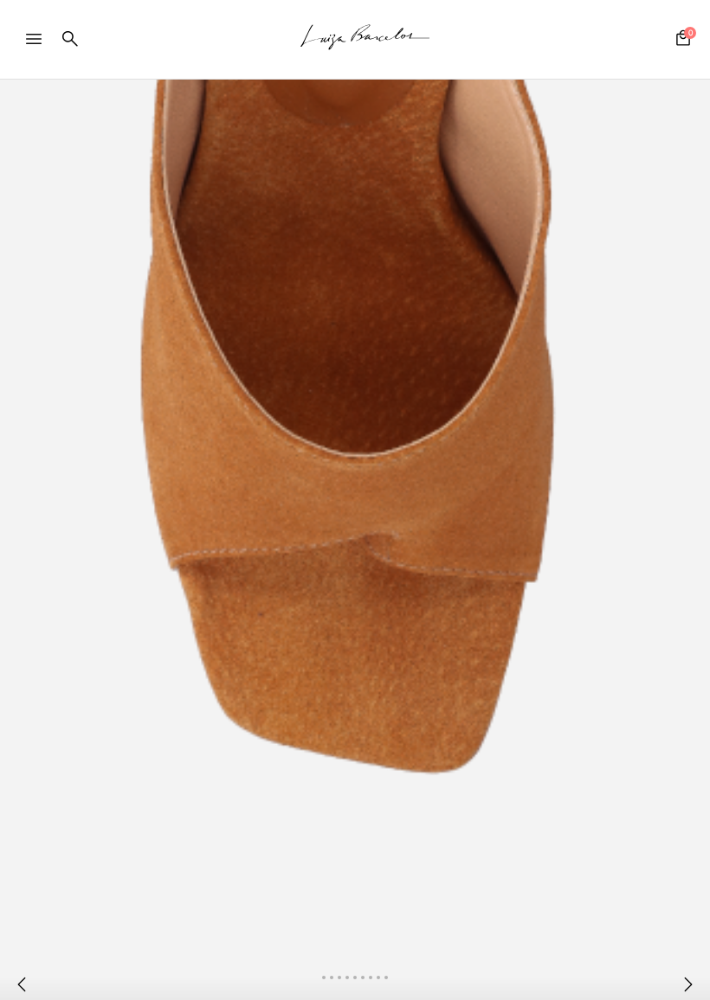
scroll to position [234, 0]
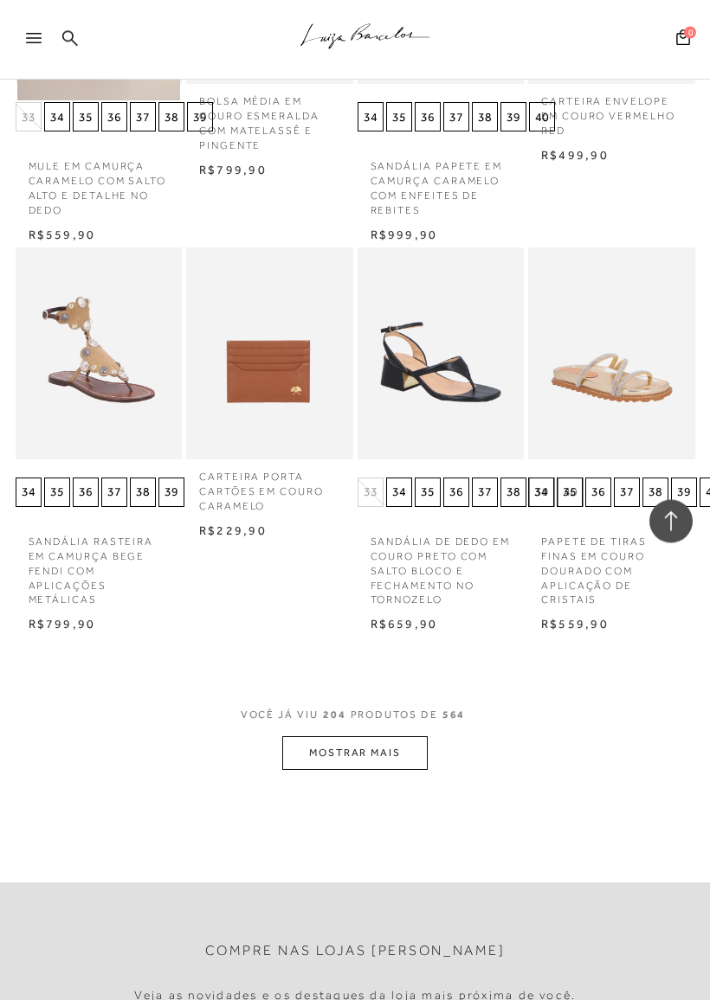
scroll to position [18925, 0]
click at [375, 736] on button "MOSTRAR MAIS" at bounding box center [354, 753] width 145 height 34
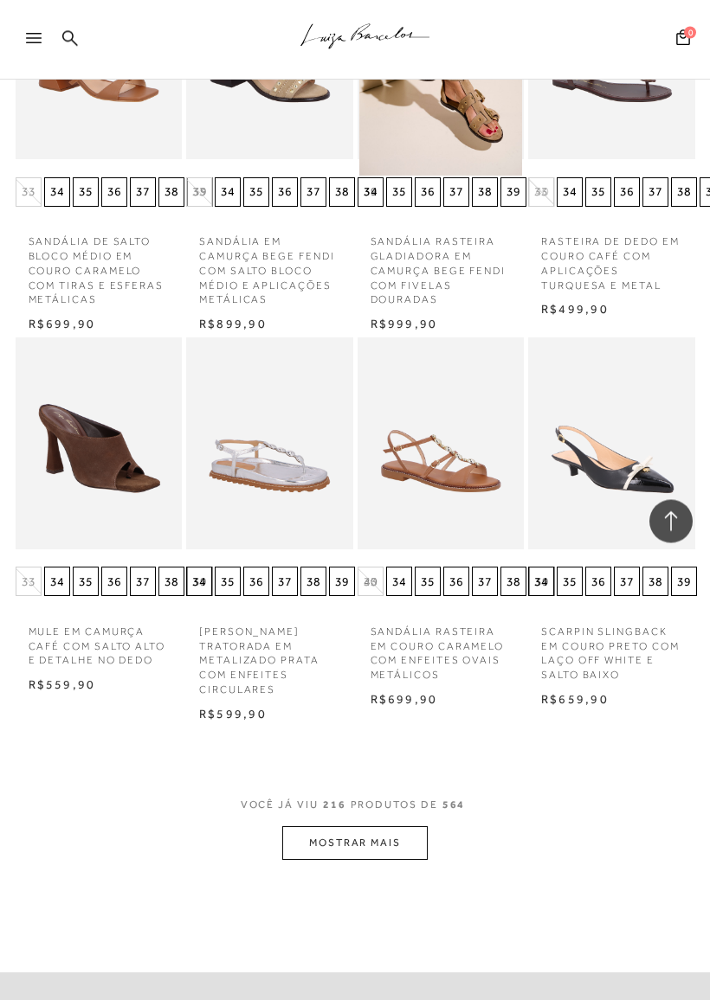
scroll to position [20005, 0]
click at [408, 826] on button "MOSTRAR MAIS" at bounding box center [354, 843] width 145 height 34
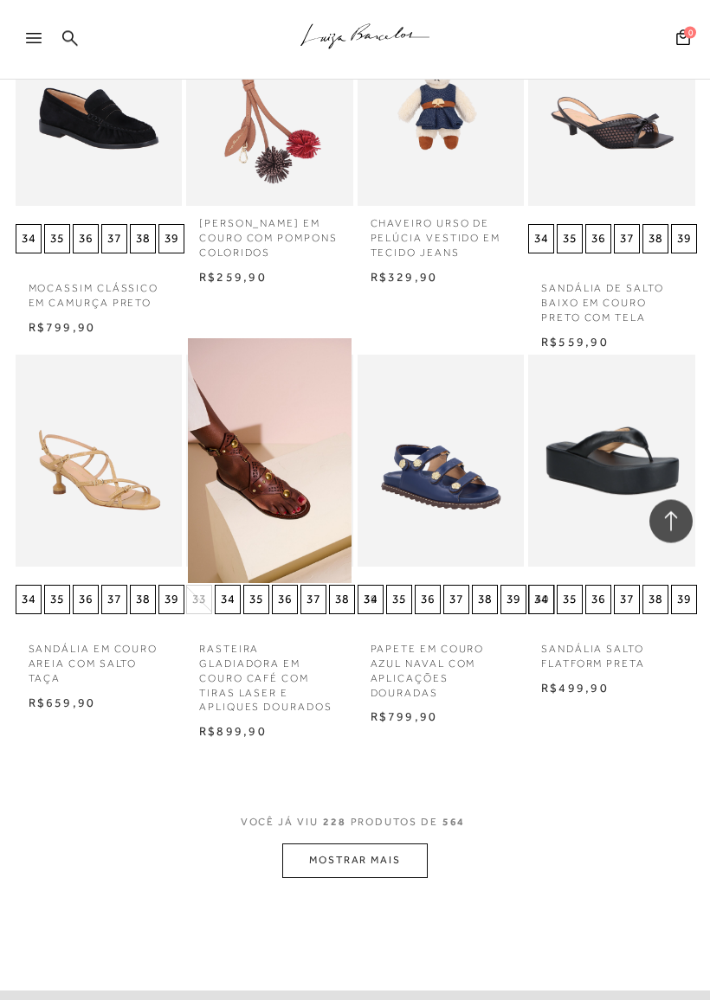
scroll to position [21113, 0]
click at [398, 844] on button "MOSTRAR MAIS" at bounding box center [354, 861] width 145 height 34
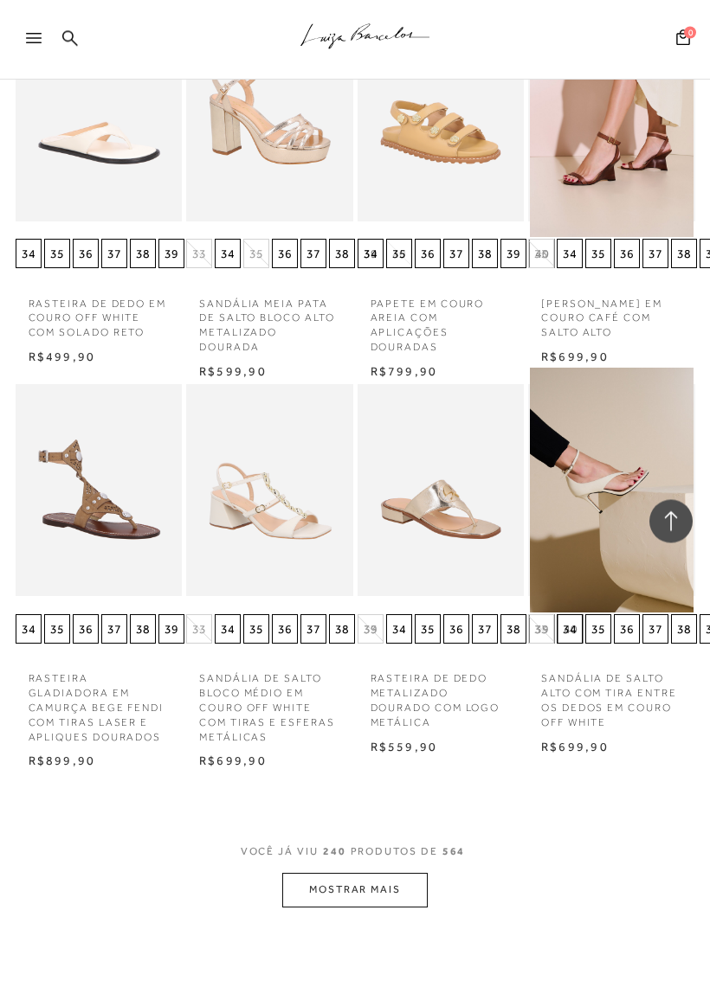
scroll to position [22224, 0]
click at [376, 873] on button "MOSTRAR MAIS" at bounding box center [354, 890] width 145 height 34
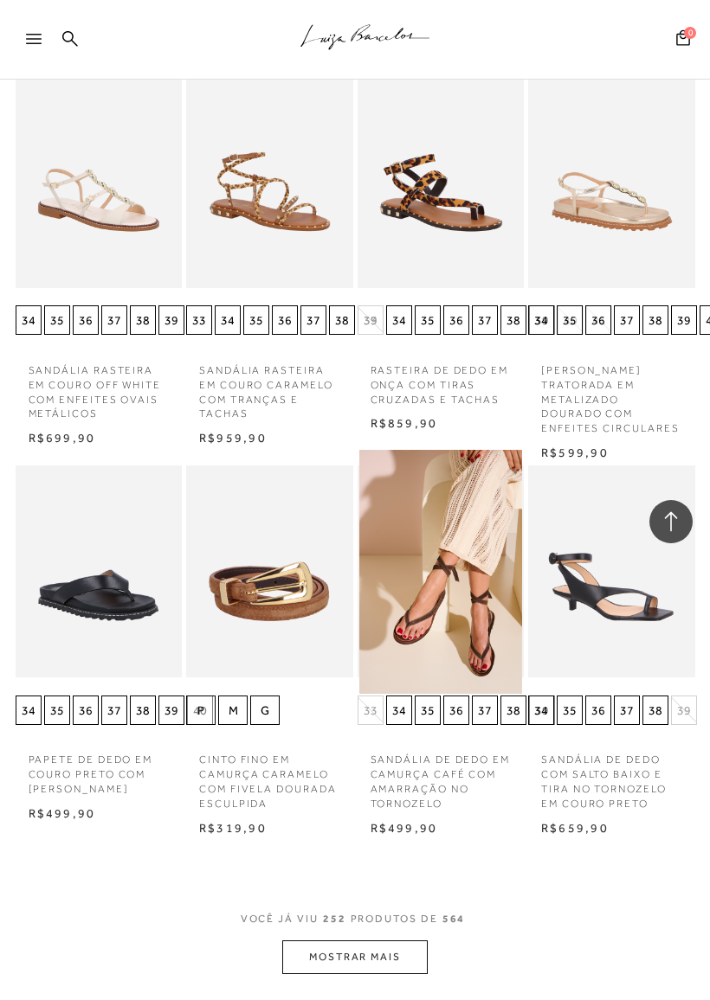
scroll to position [22945, 0]
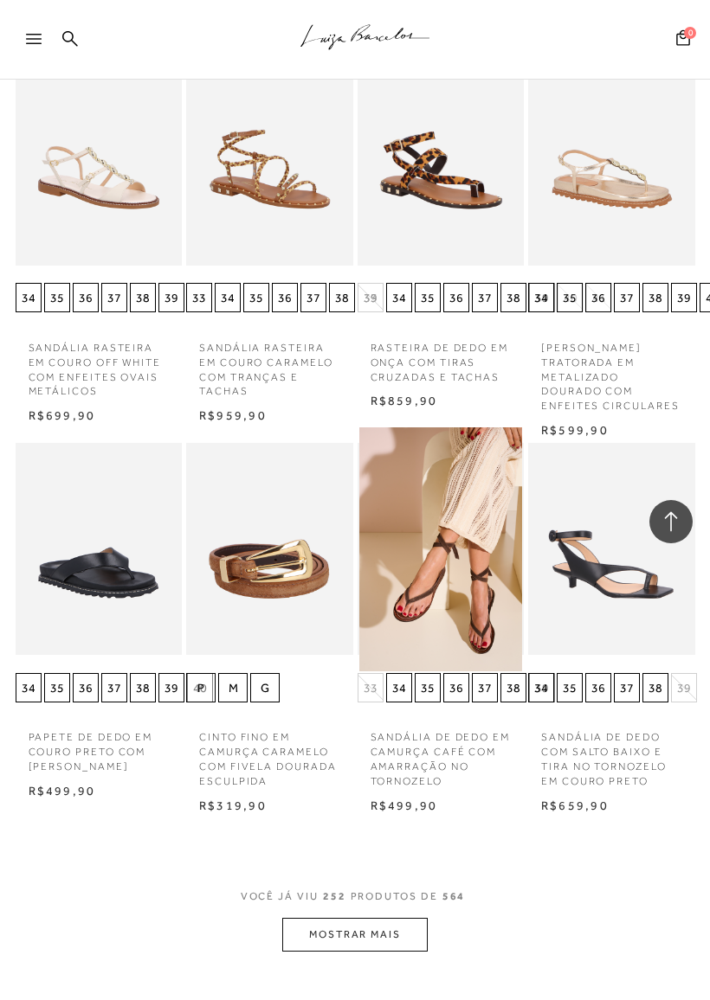
click at [388, 881] on button "MOSTRAR MAIS" at bounding box center [354, 935] width 145 height 34
click at [417, 881] on button "MOSTRAR MAIS" at bounding box center [354, 935] width 145 height 34
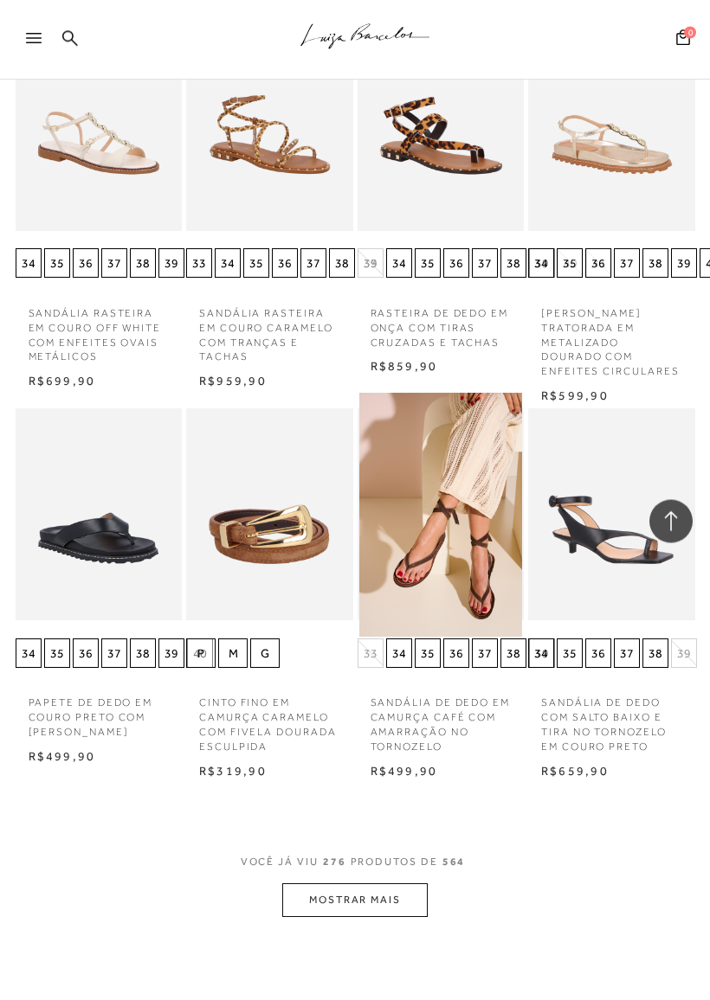
scroll to position [23116, 0]
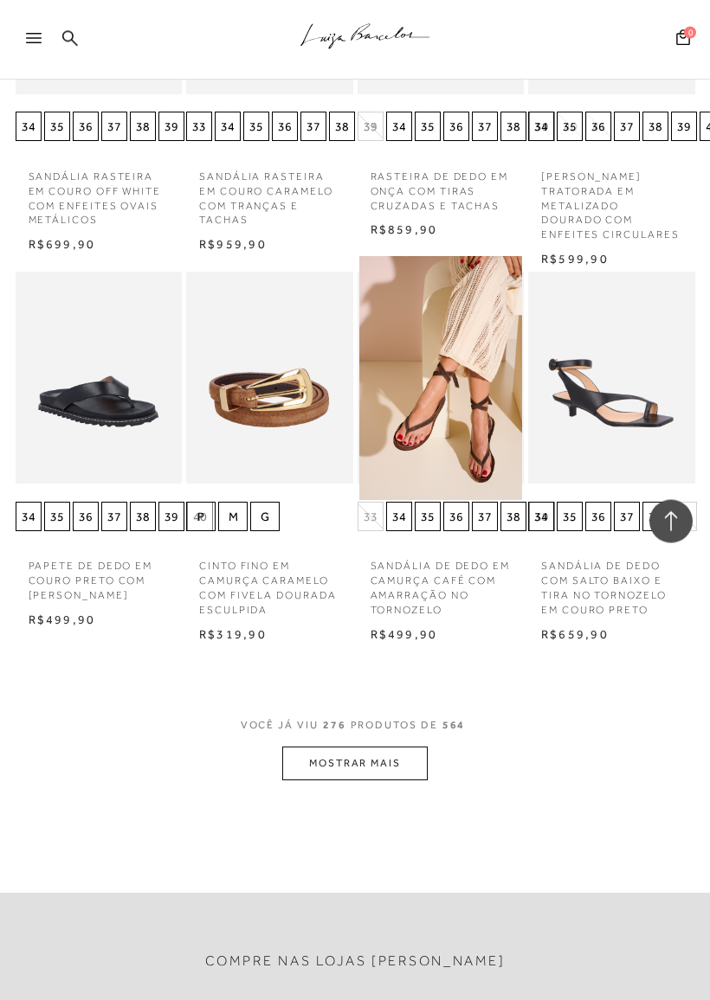
click at [398, 748] on button "MOSTRAR MAIS" at bounding box center [354, 765] width 145 height 34
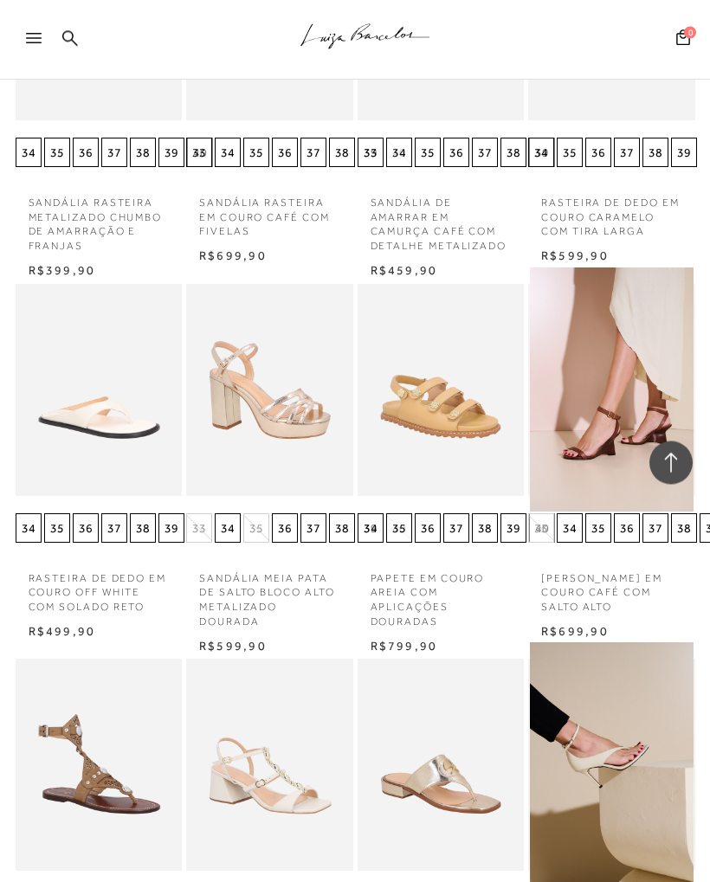
scroll to position [21759, 0]
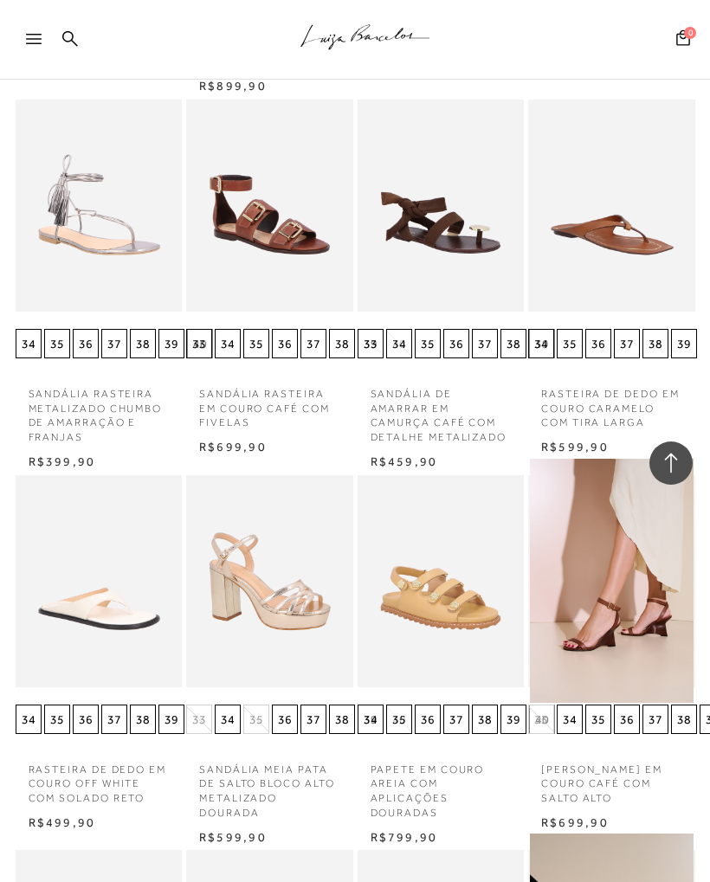
click at [32, 42] on icon at bounding box center [34, 39] width 16 height 10
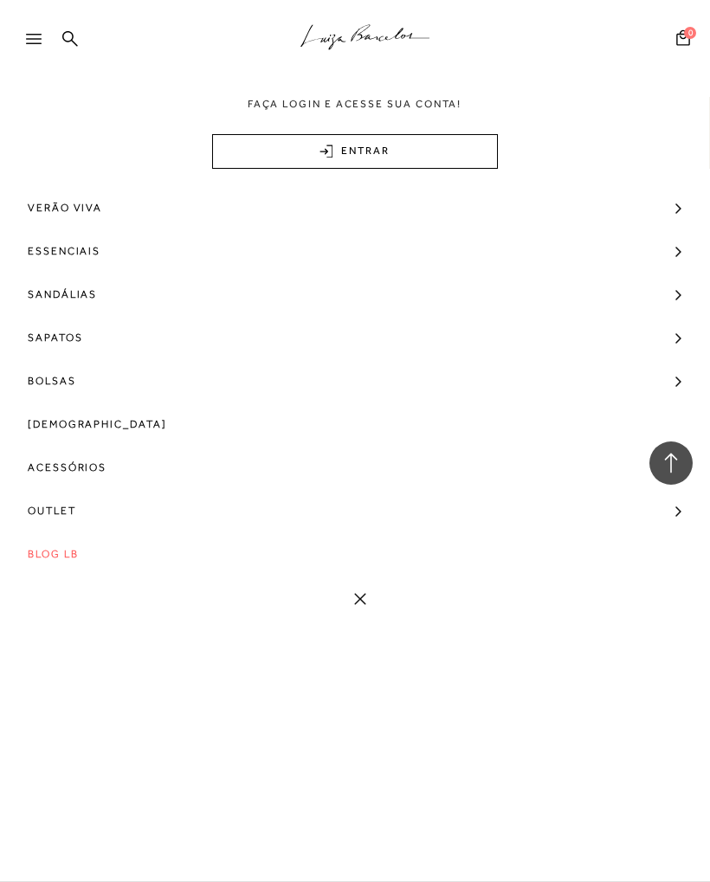
click at [672, 296] on link "Sandálias" at bounding box center [355, 294] width 710 height 43
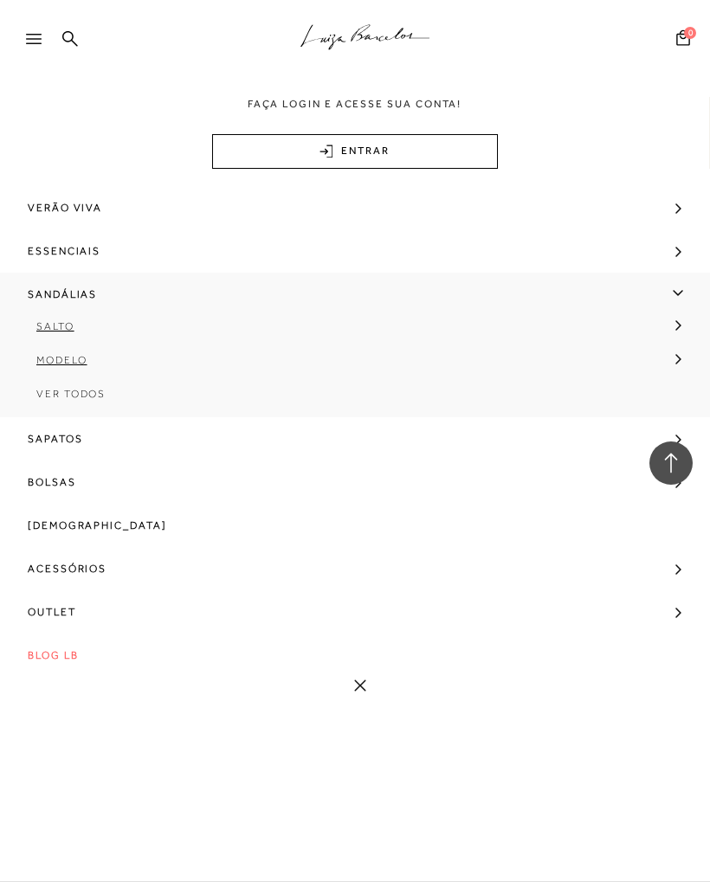
click at [55, 333] on link "Salto" at bounding box center [349, 333] width 698 height 34
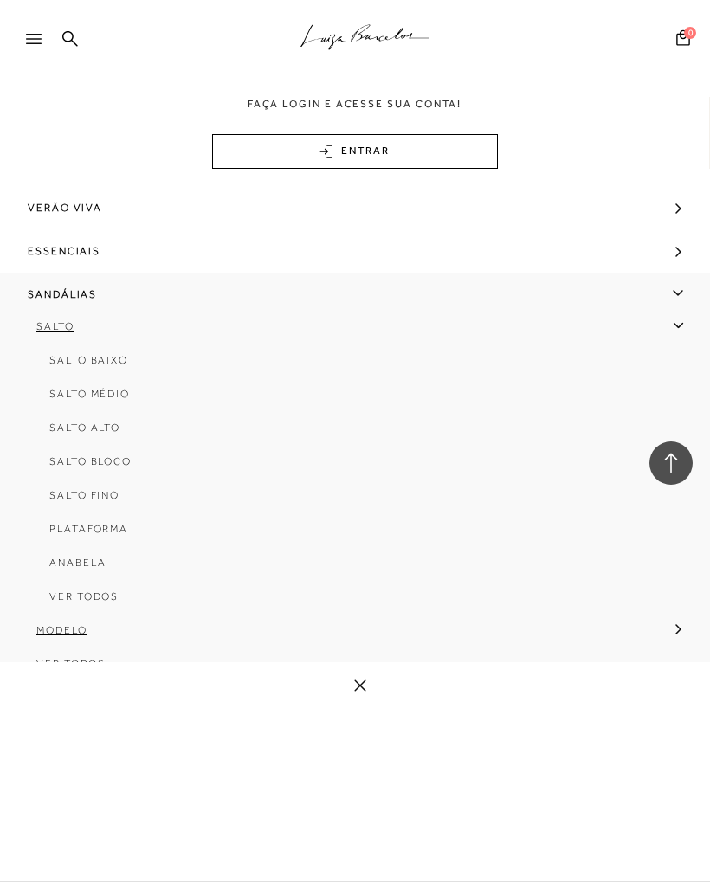
click at [60, 466] on span "Salto Bloco" at bounding box center [90, 461] width 82 height 12
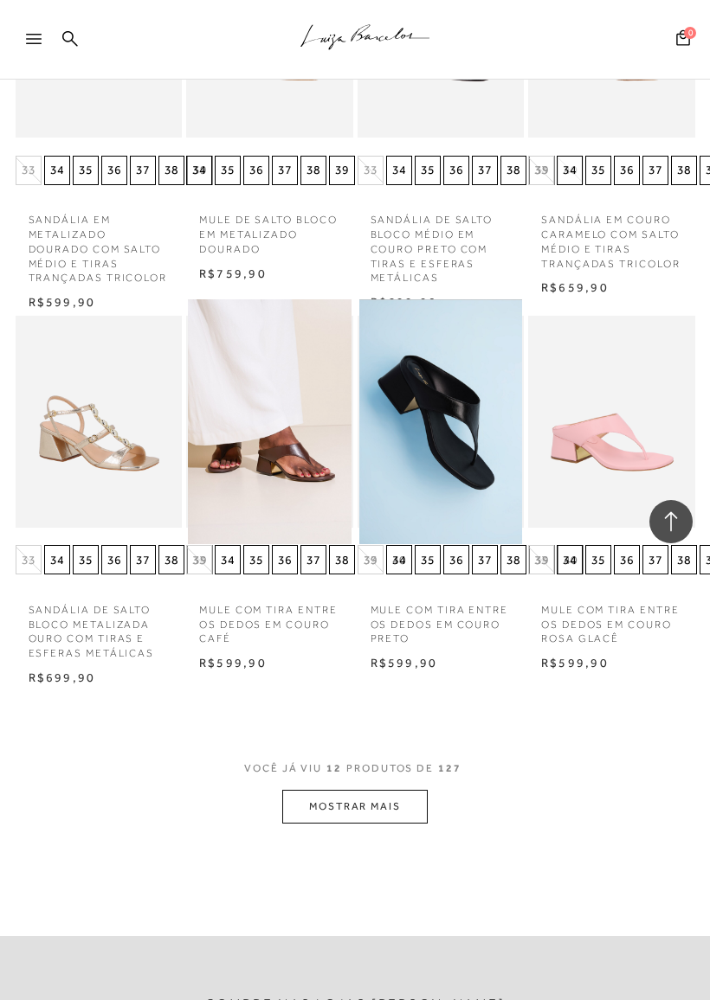
scroll to position [800, 0]
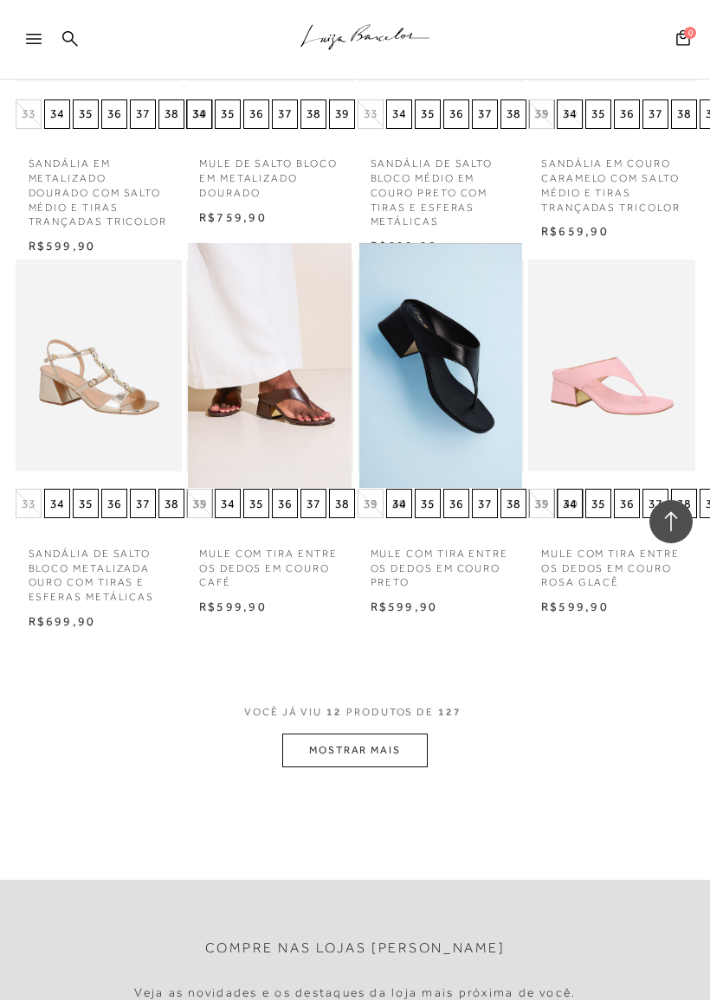
click at [408, 734] on button "MOSTRAR MAIS" at bounding box center [354, 751] width 145 height 34
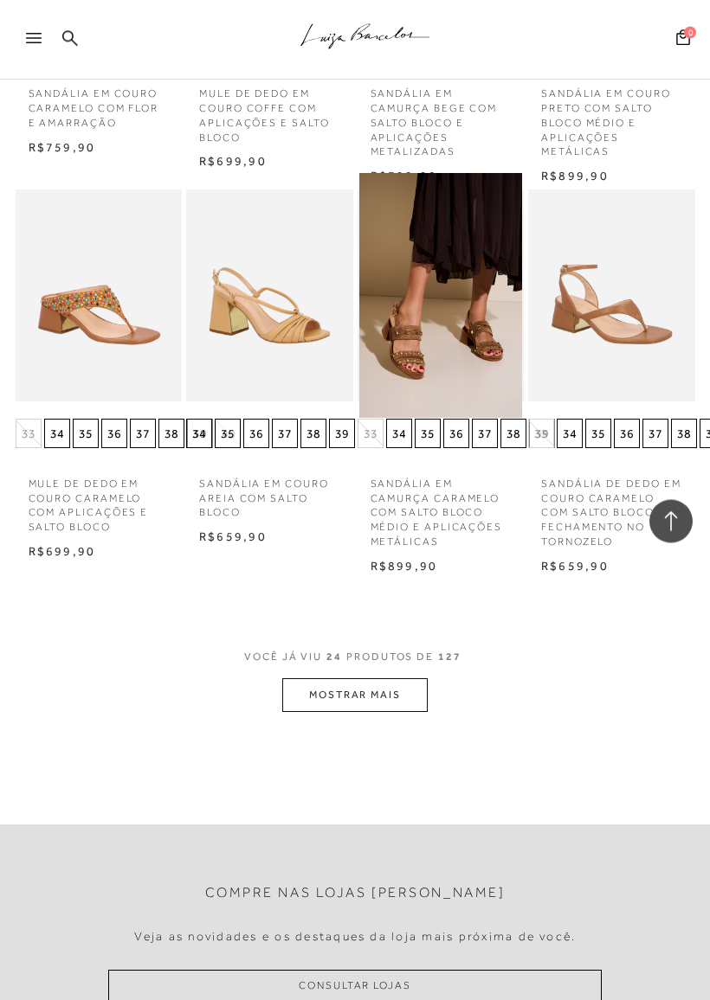
scroll to position [2026, 0]
click at [383, 678] on button "MOSTRAR MAIS" at bounding box center [354, 695] width 145 height 34
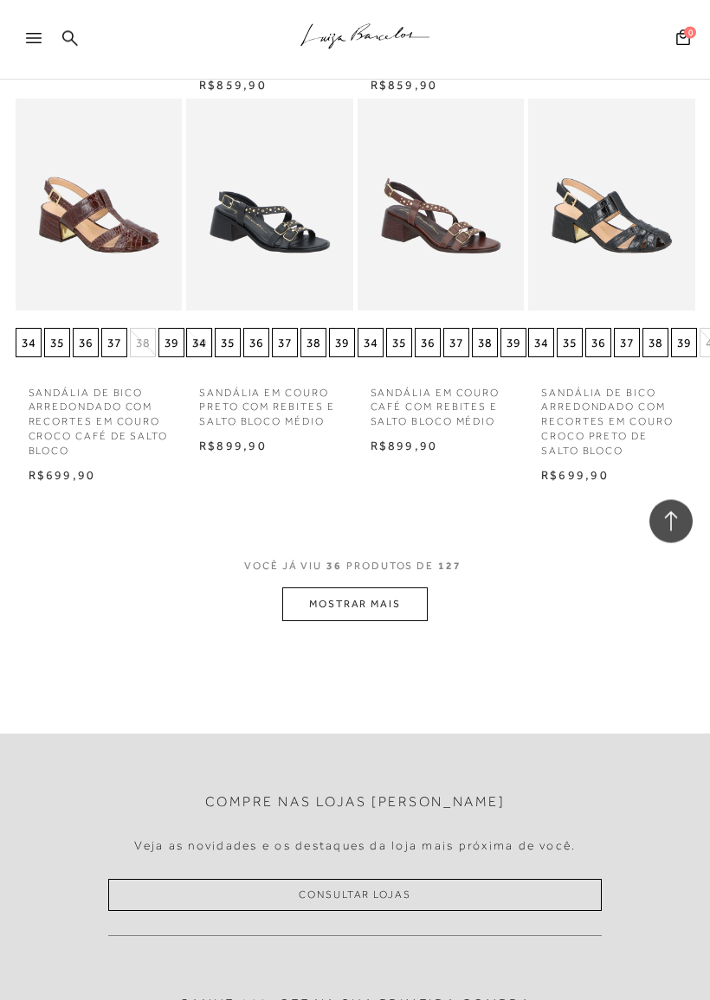
scroll to position [3287, 0]
click at [399, 588] on button "MOSTRAR MAIS" at bounding box center [354, 605] width 145 height 34
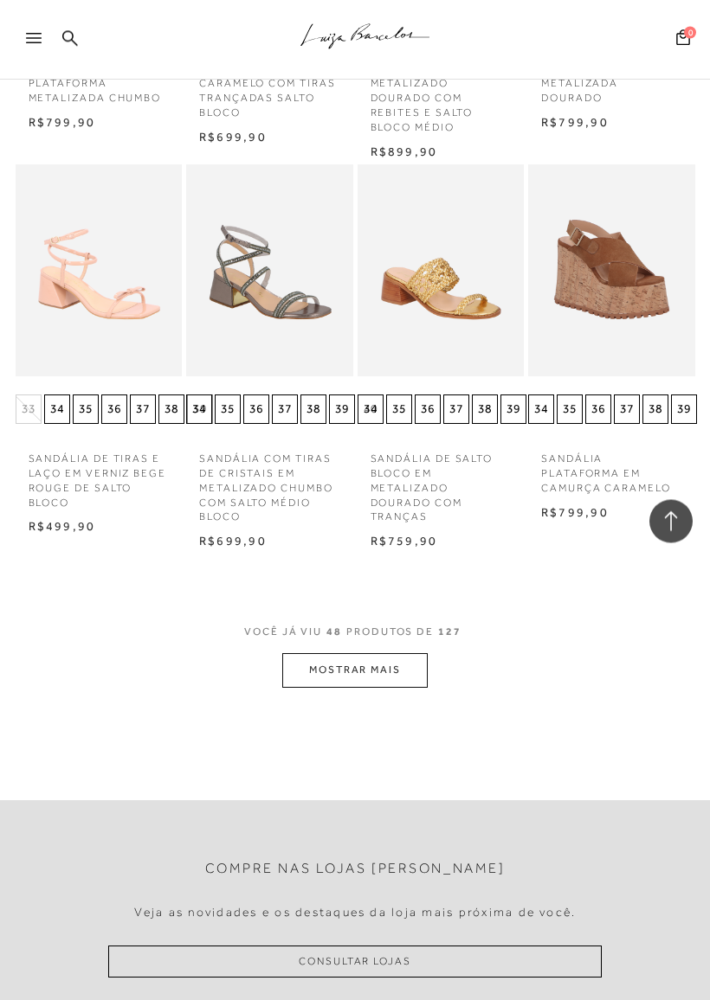
scroll to position [4390, 0]
click at [389, 653] on button "MOSTRAR MAIS" at bounding box center [354, 670] width 145 height 34
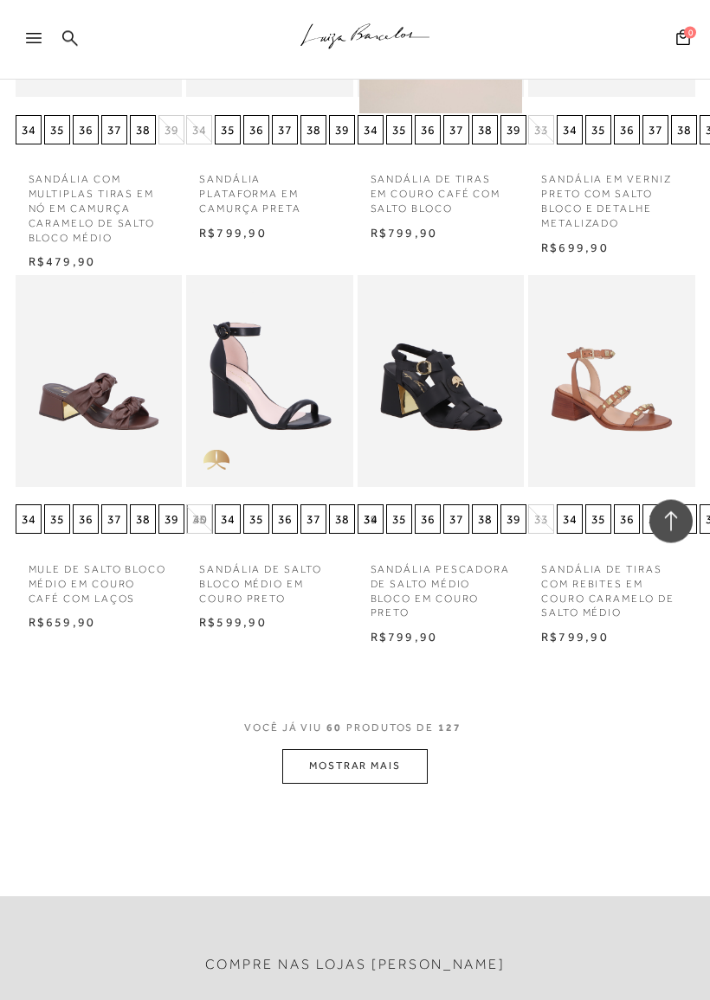
scroll to position [5449, 0]
click at [387, 749] on button "MOSTRAR MAIS" at bounding box center [354, 766] width 145 height 34
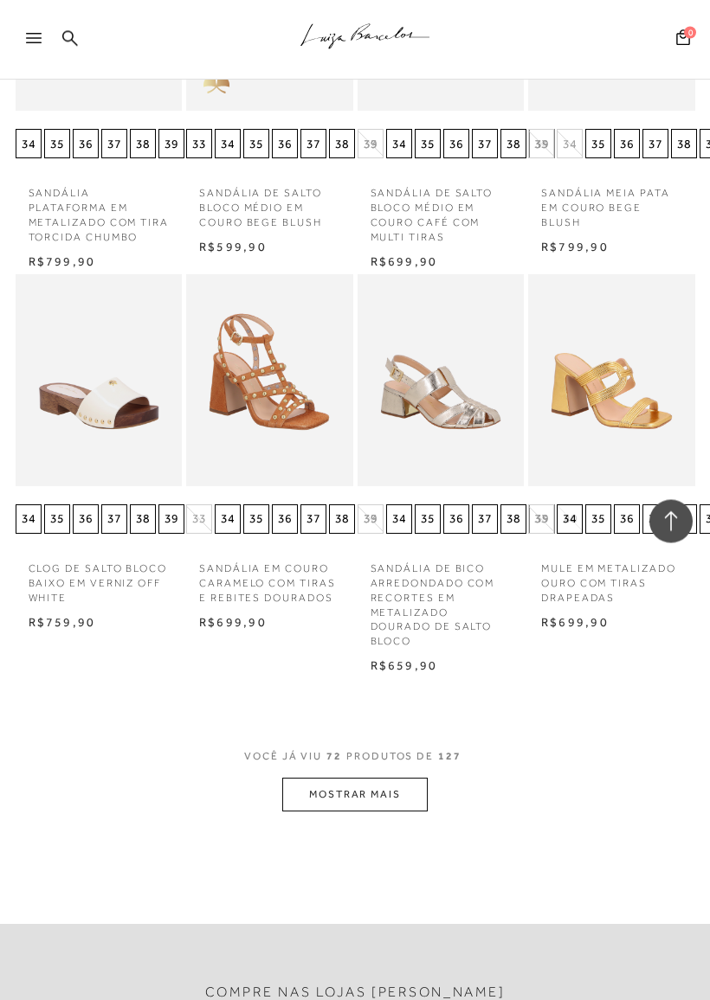
scroll to position [6590, 0]
click at [389, 778] on button "MOSTRAR MAIS" at bounding box center [354, 795] width 145 height 34
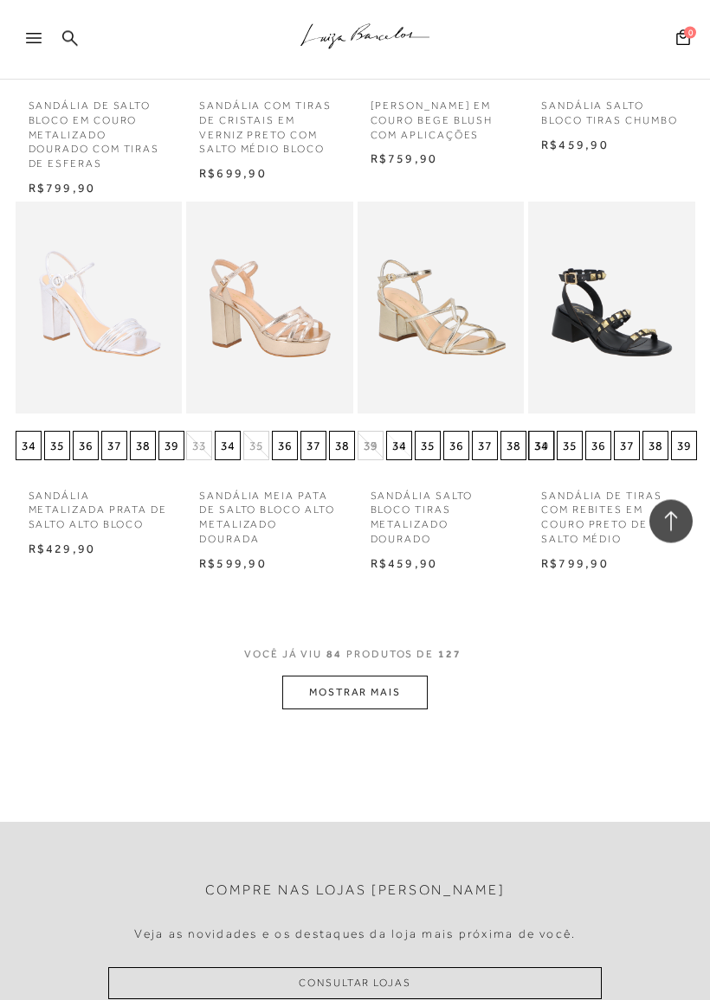
scroll to position [7848, 0]
click at [409, 676] on button "MOSTRAR MAIS" at bounding box center [354, 693] width 145 height 34
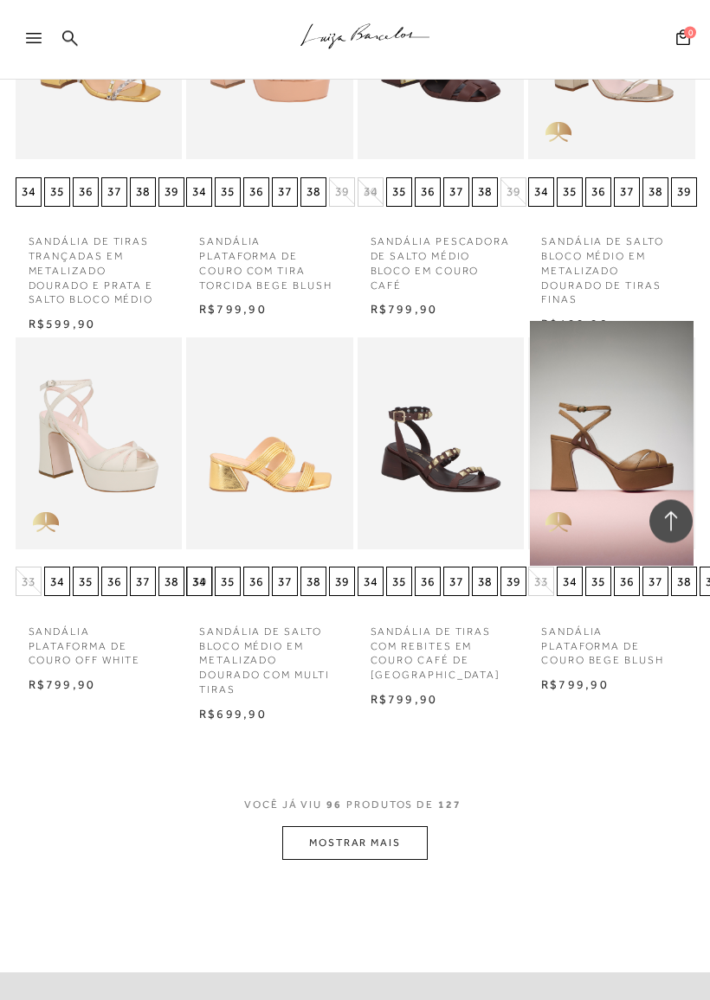
scroll to position [8852, 0]
click at [384, 826] on button "MOSTRAR MAIS" at bounding box center [354, 843] width 145 height 34
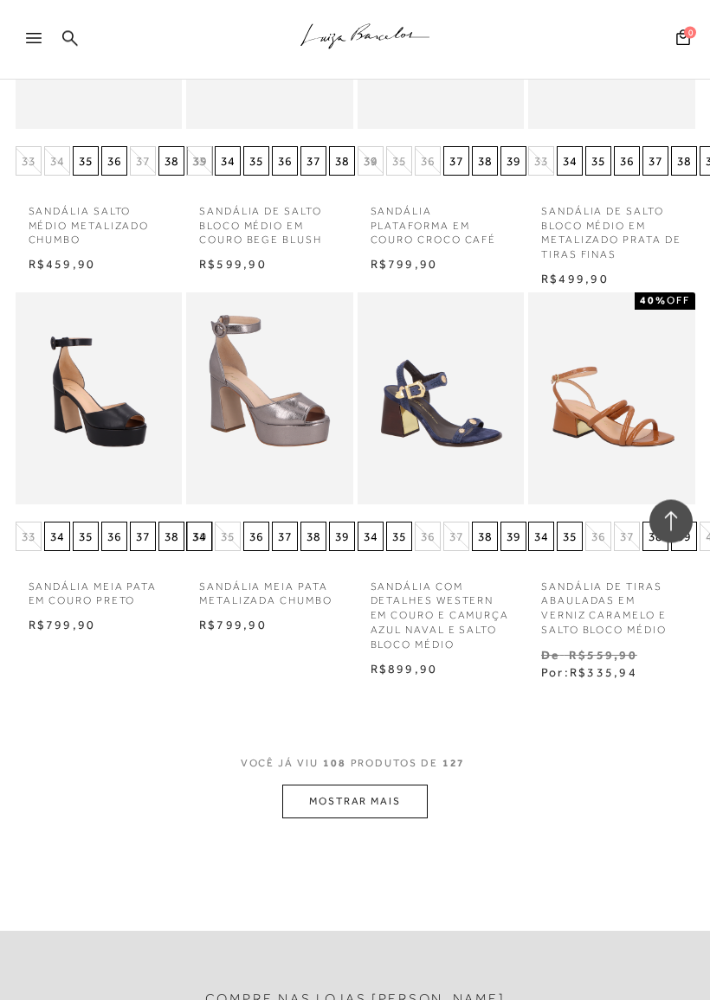
scroll to position [10067, 0]
click at [413, 785] on button "MOSTRAR MAIS" at bounding box center [354, 802] width 145 height 34
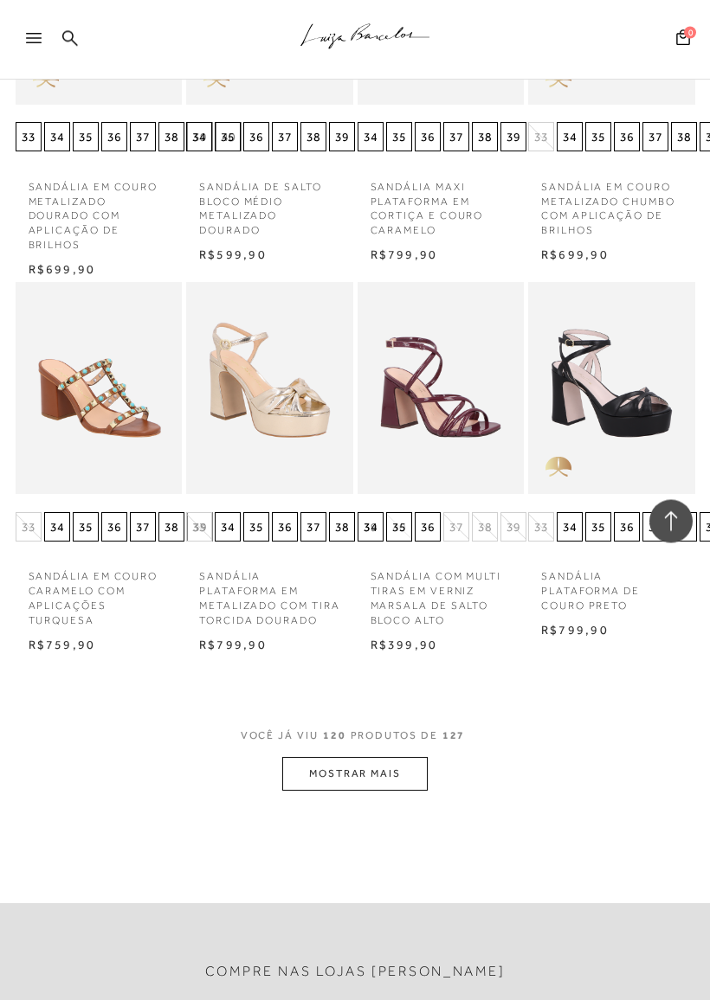
scroll to position [11278, 0]
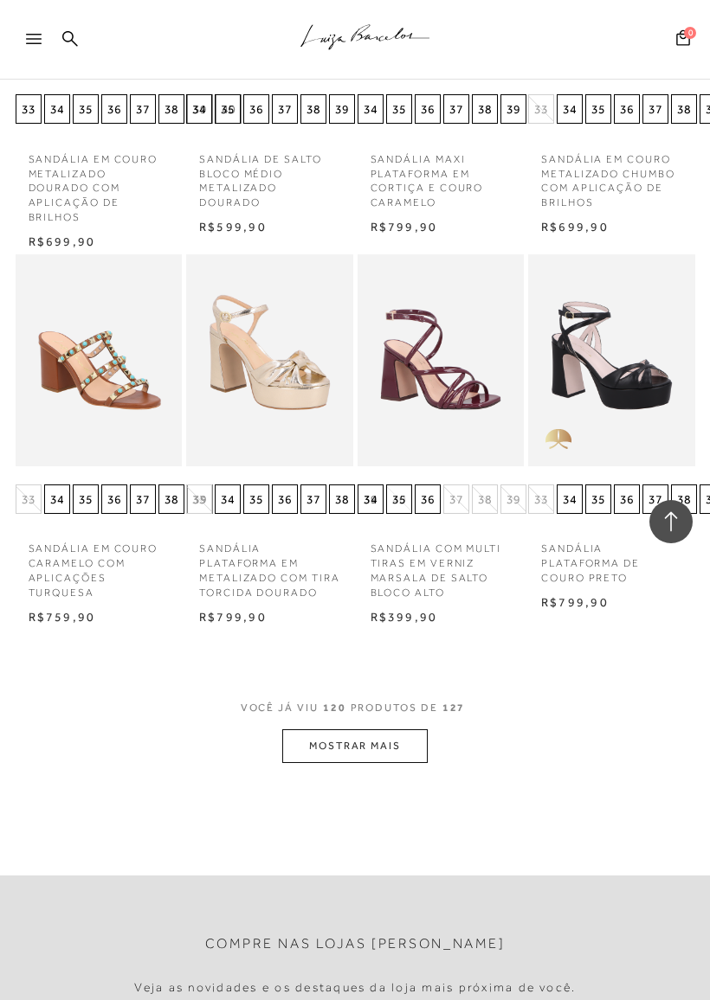
click at [399, 729] on button "MOSTRAR MAIS" at bounding box center [354, 746] width 145 height 34
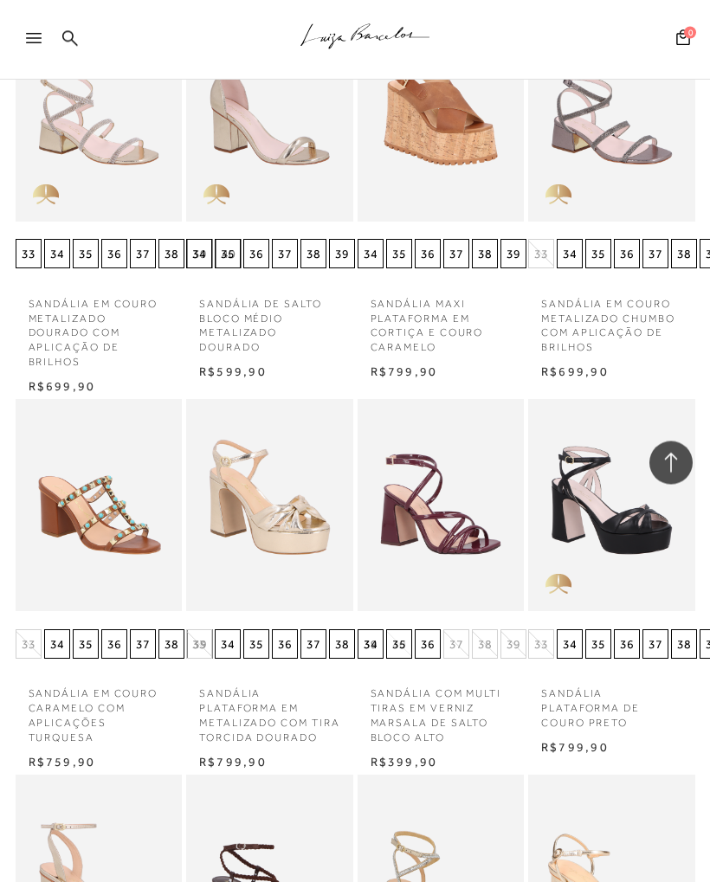
scroll to position [11070, 0]
